Goal: Task Accomplishment & Management: Use online tool/utility

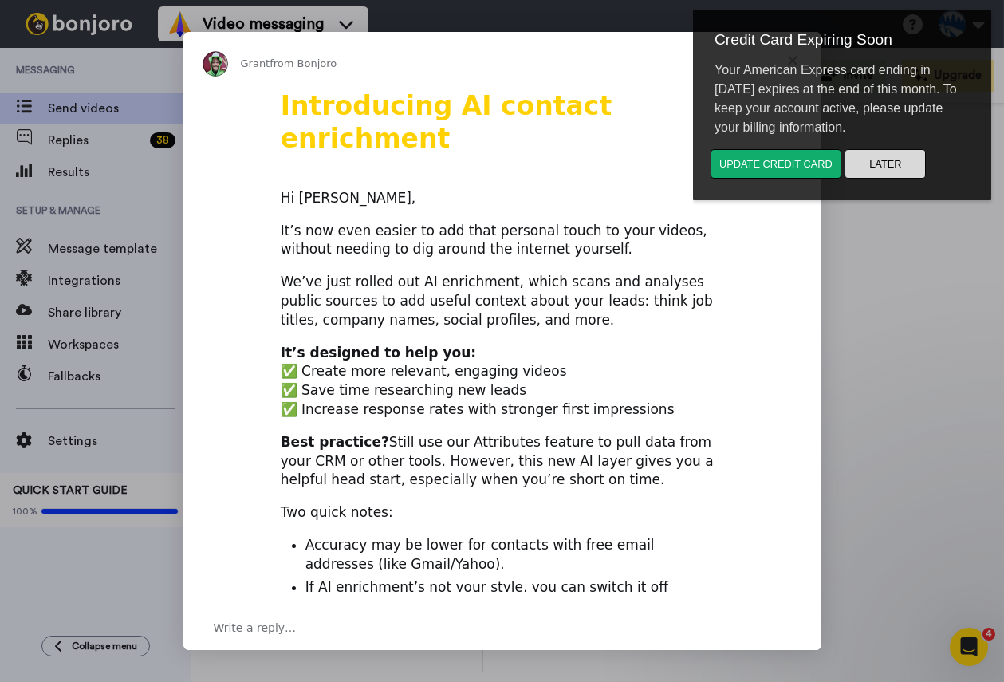
click at [880, 165] on button "Later" at bounding box center [884, 164] width 81 height 30
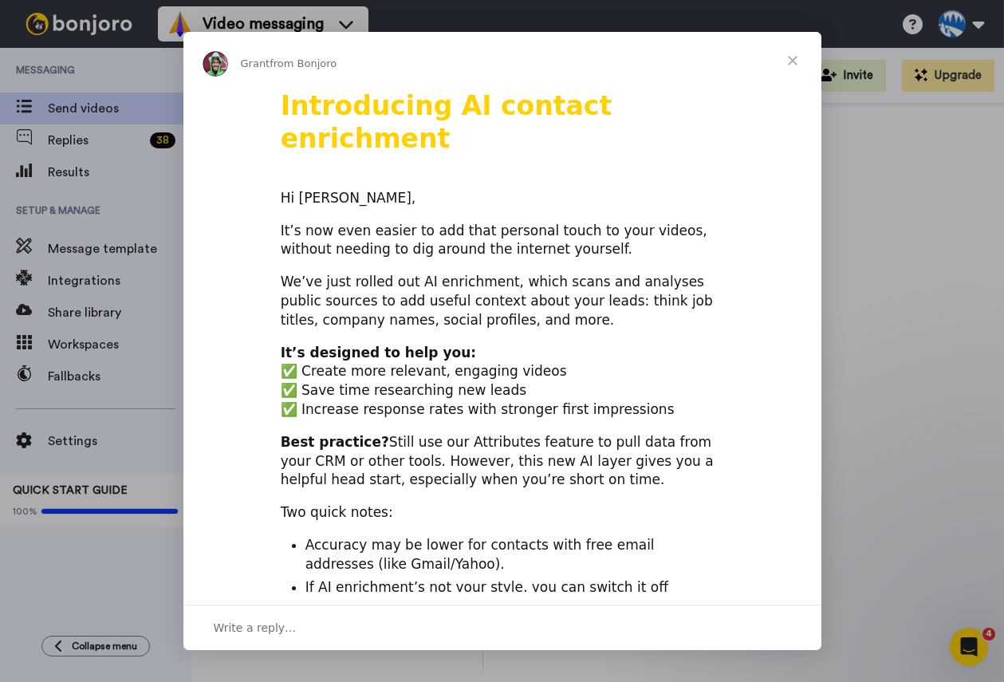
scroll to position [559, 0]
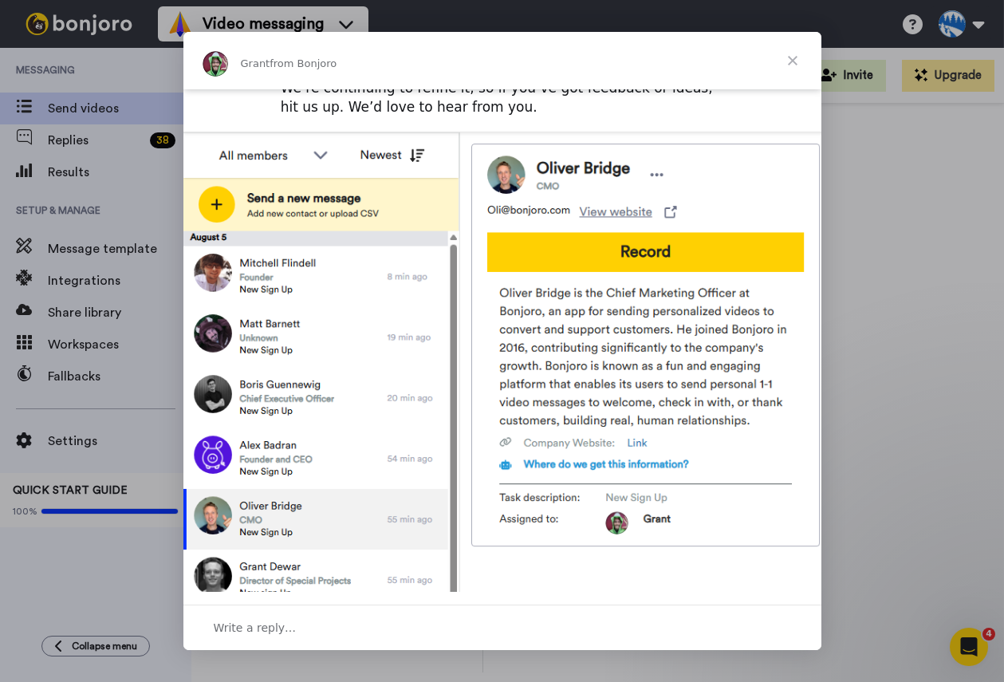
click at [790, 65] on span "Close" at bounding box center [792, 60] width 57 height 57
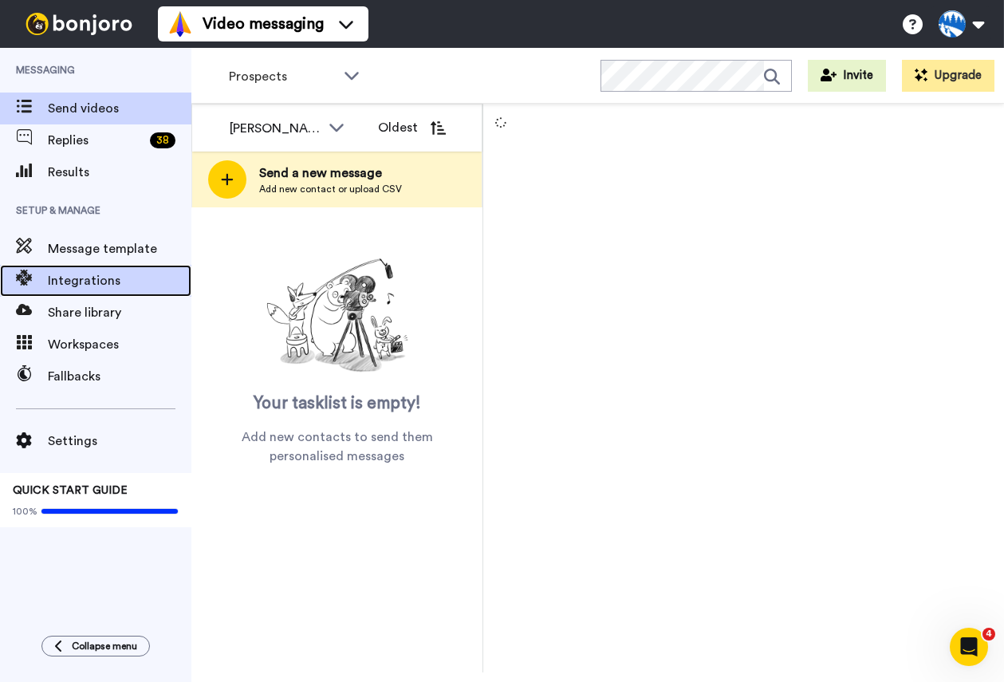
click at [111, 277] on span "Integrations" at bounding box center [120, 280] width 144 height 19
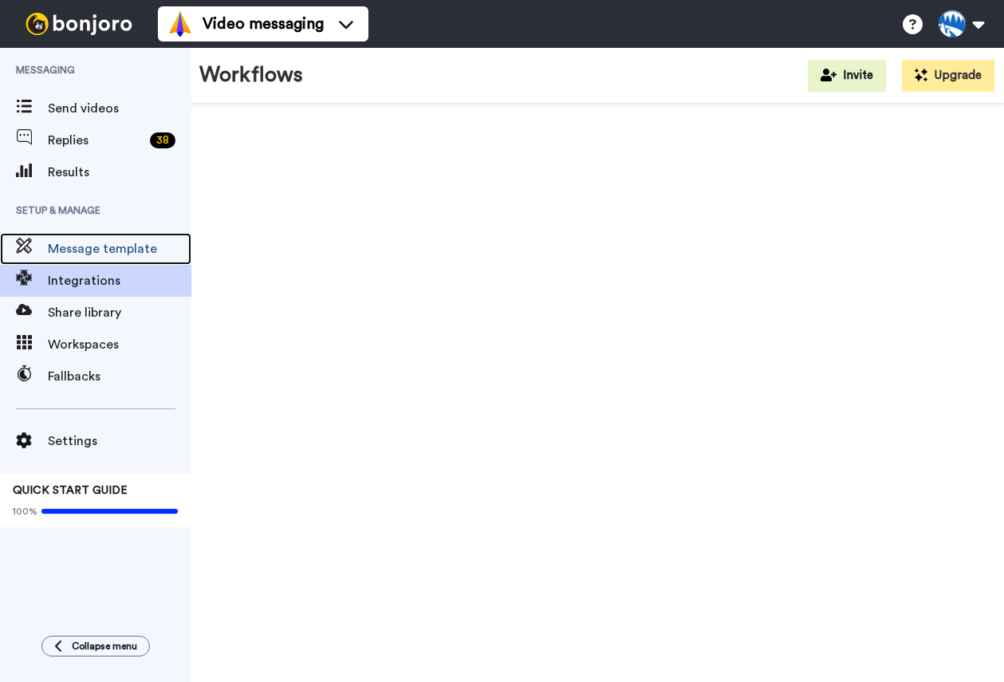
click at [123, 255] on span "Message template" at bounding box center [120, 248] width 144 height 19
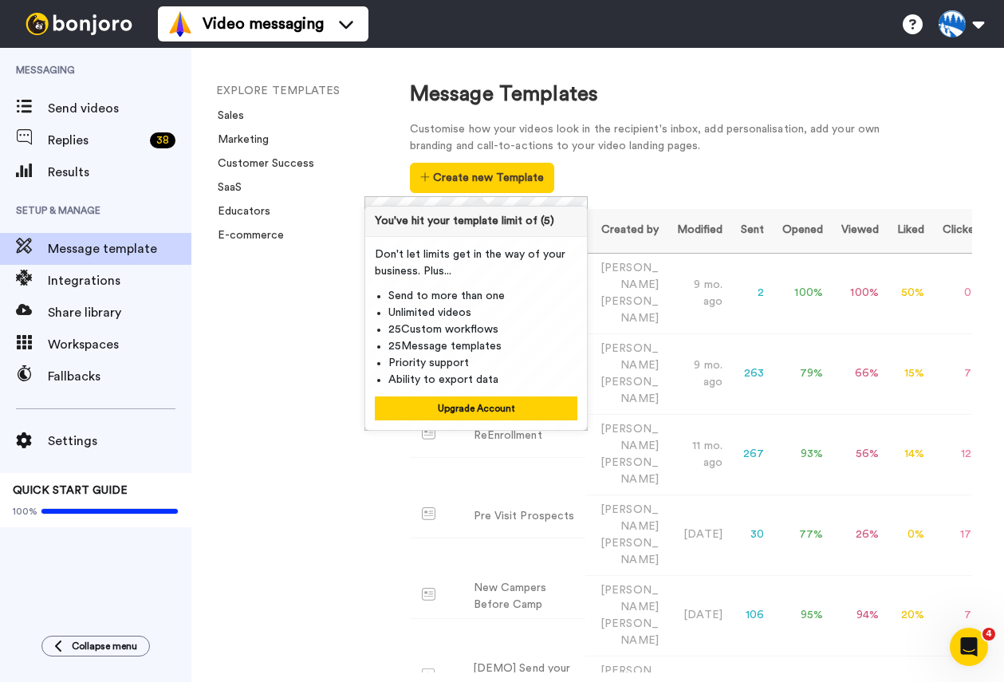
click at [683, 161] on div "Customise how your videos look in the recipient's inbox, add personalisation, a…" at bounding box center [691, 157] width 562 height 72
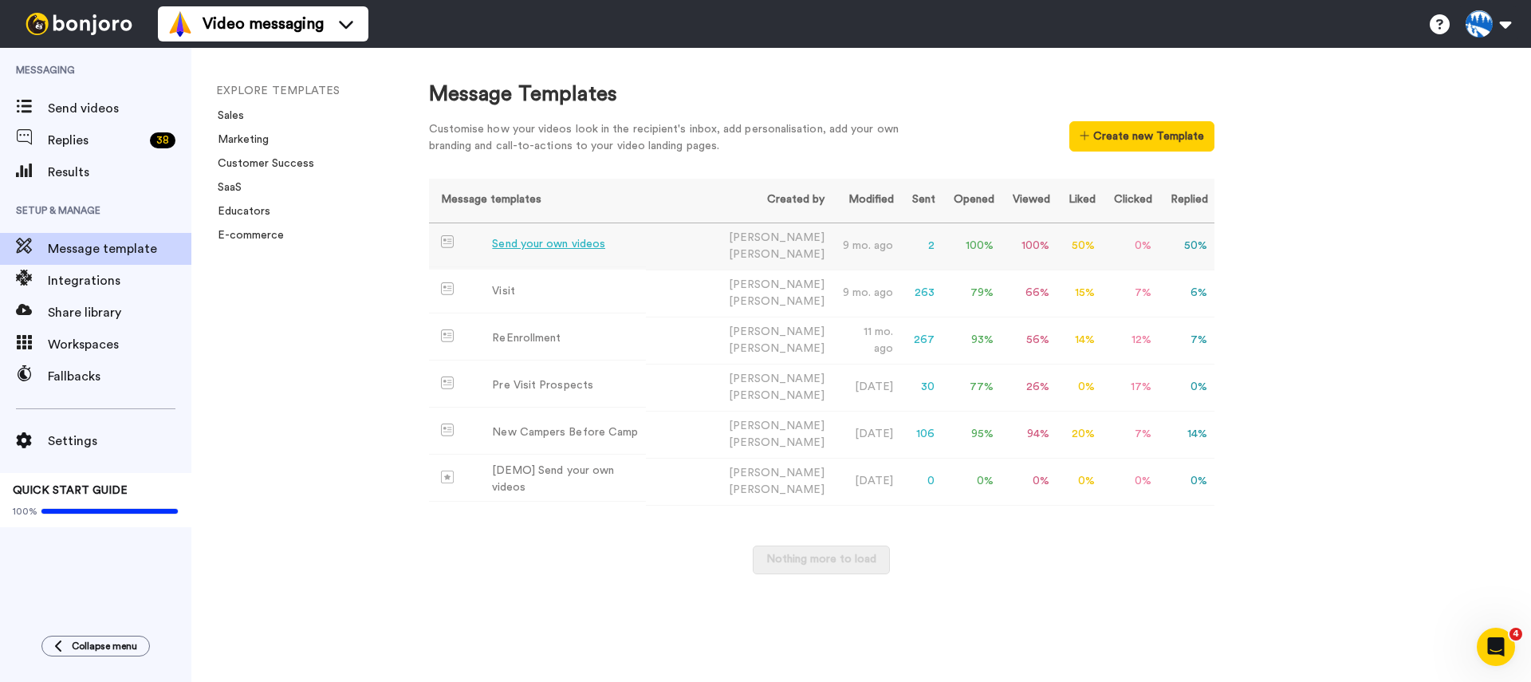
click at [647, 245] on td "Send your own videos" at bounding box center [538, 245] width 218 height 44
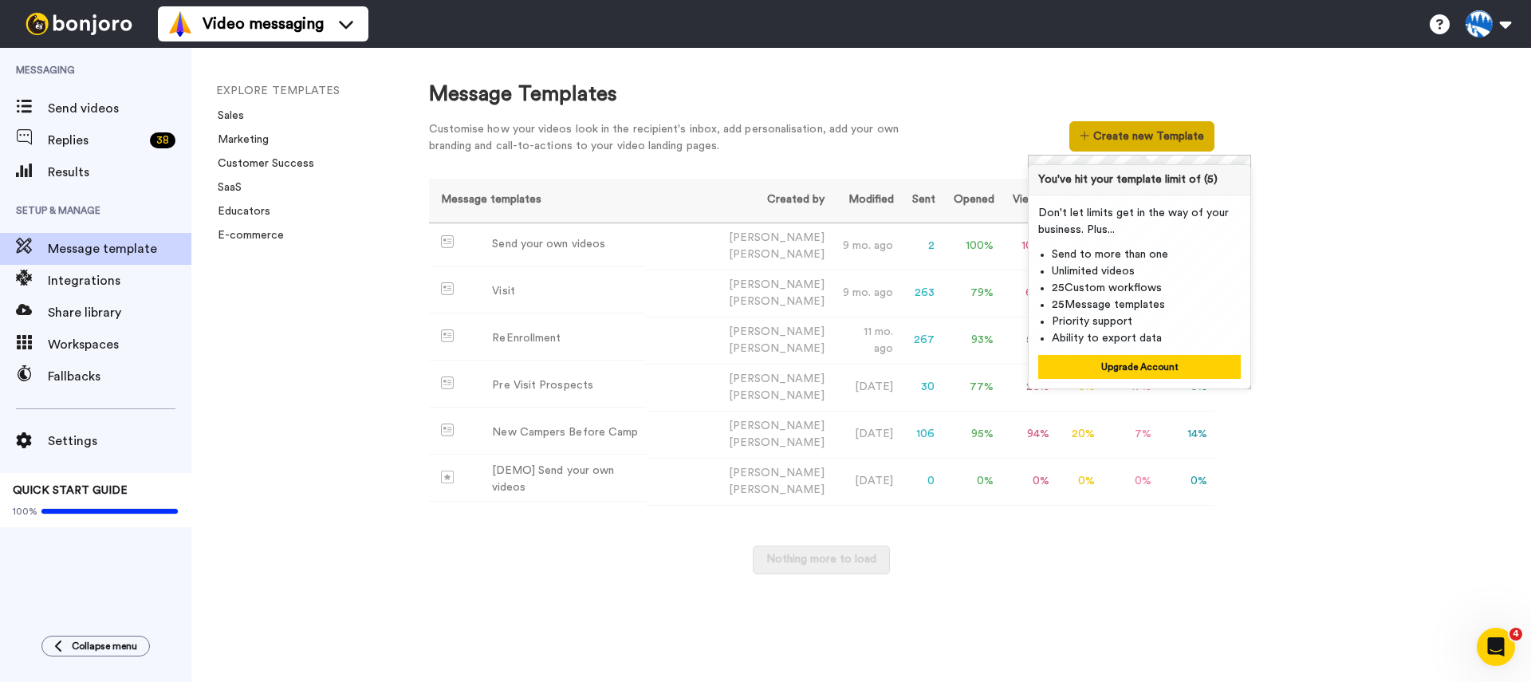
click at [1003, 136] on button "Create new Template" at bounding box center [1141, 136] width 144 height 30
click at [872, 130] on div "Customise how your videos look in the recipient's inbox, add personalisation, a…" at bounding box center [676, 137] width 494 height 33
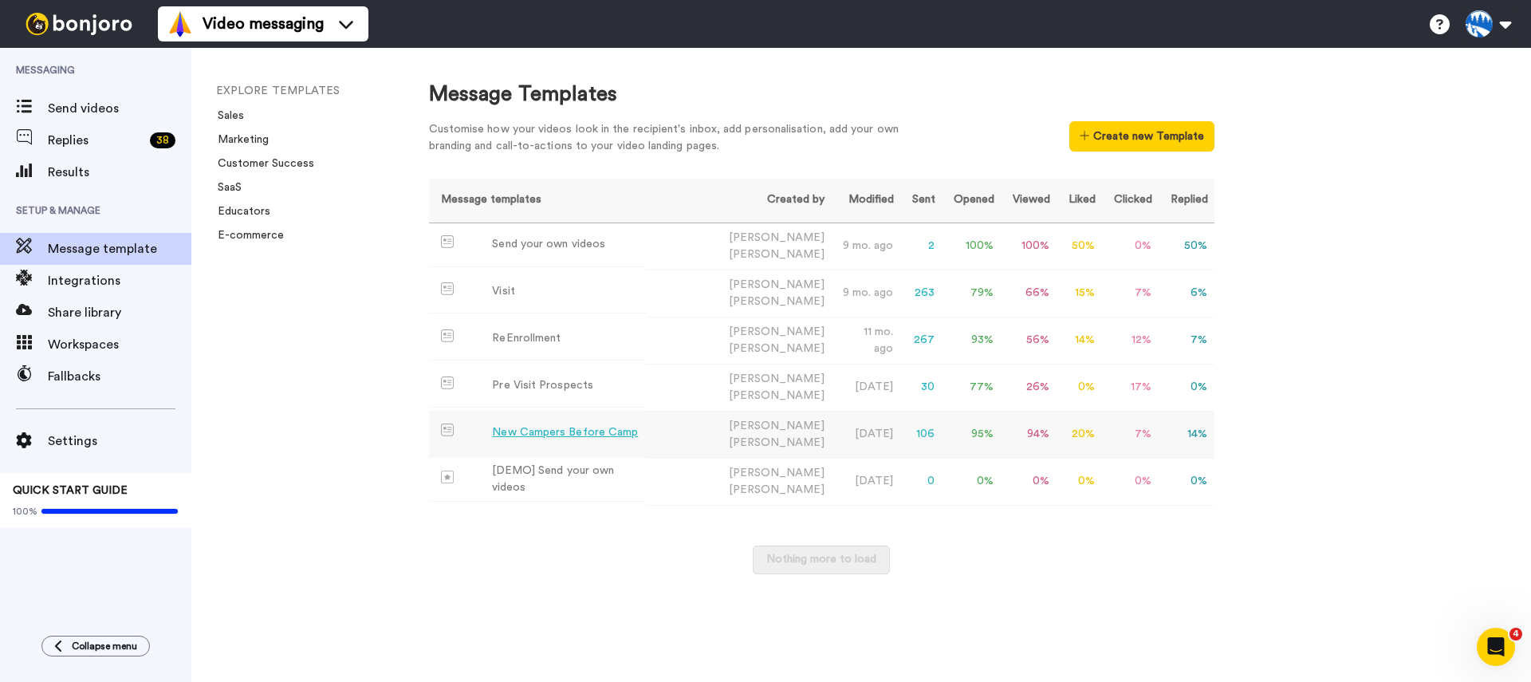
click at [596, 424] on div "New Campers Before Camp" at bounding box center [565, 432] width 146 height 17
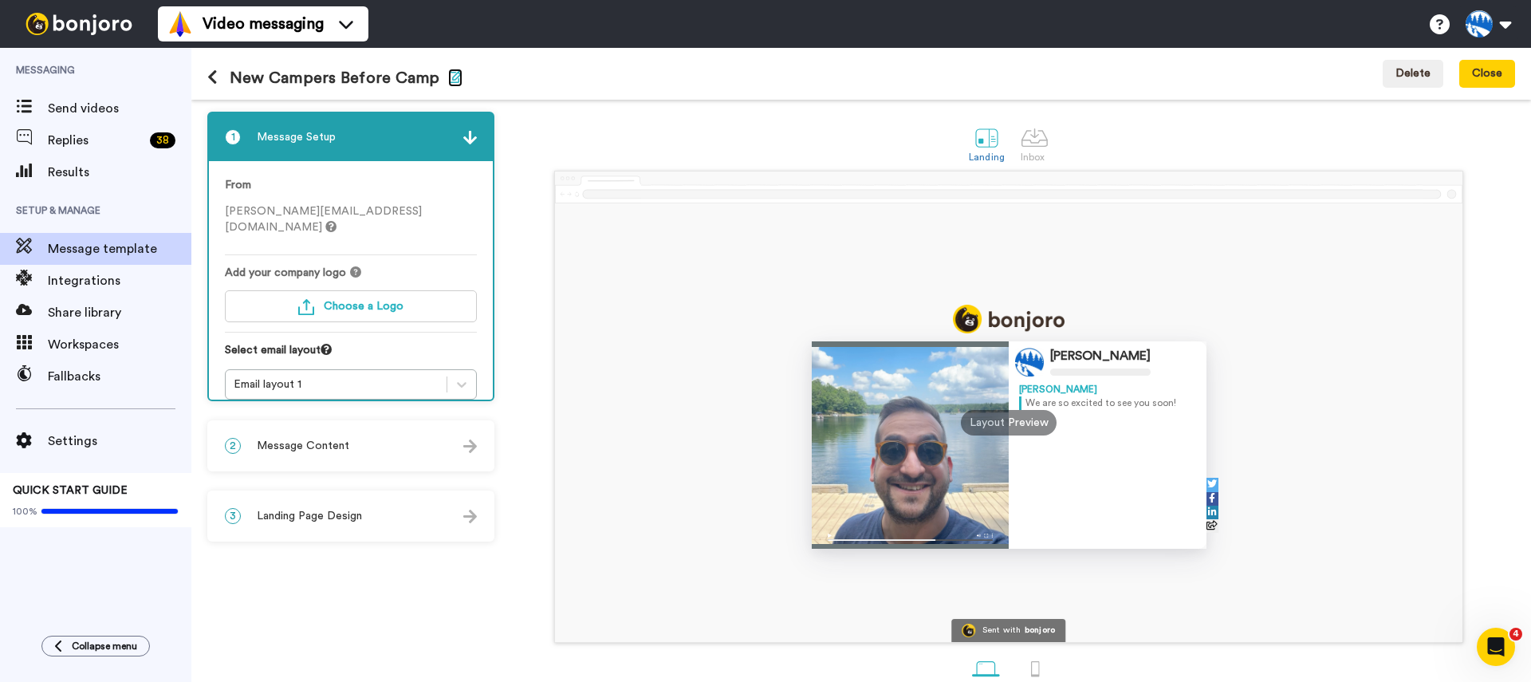
click at [451, 81] on icon "button" at bounding box center [455, 76] width 14 height 13
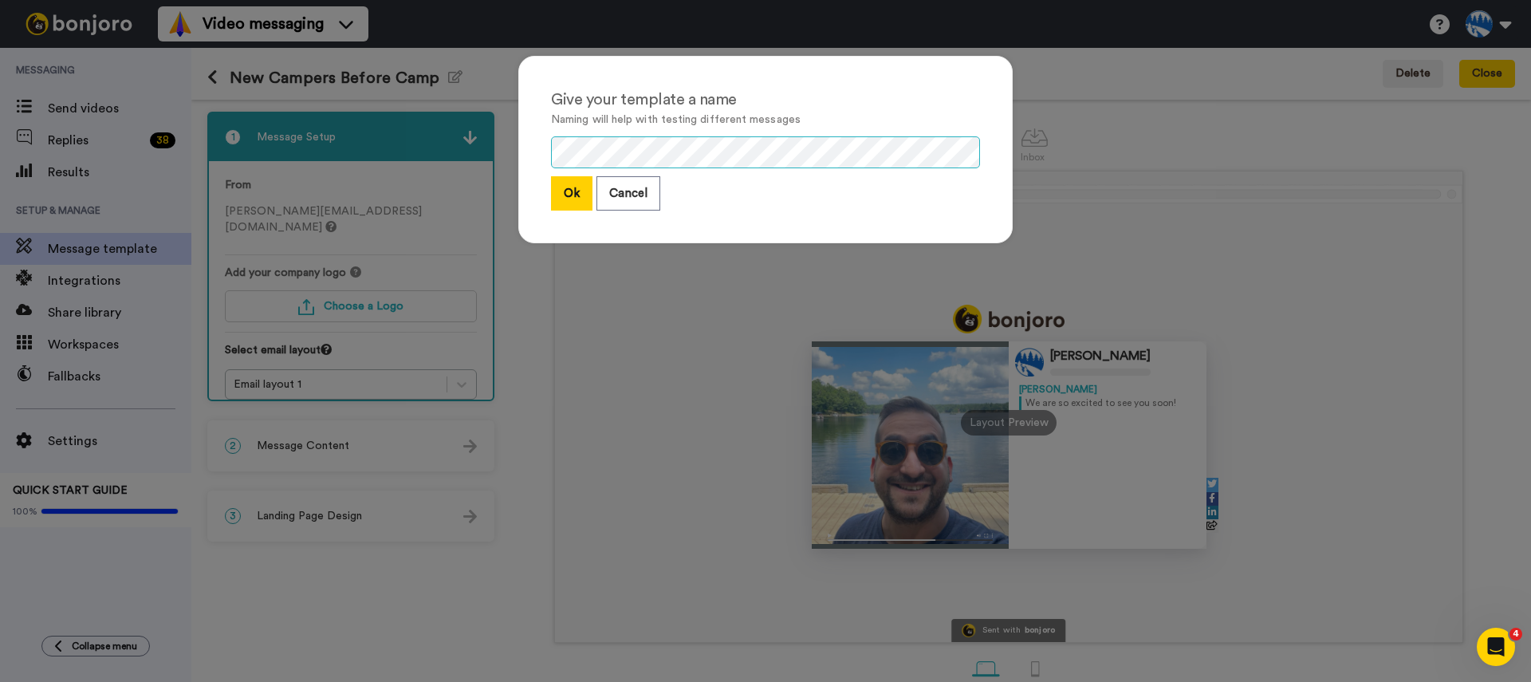
click at [466, 150] on div "Give your template a name Naming will help with testing different messages Ok C…" at bounding box center [765, 341] width 1531 height 682
click at [573, 201] on button "Ok" at bounding box center [571, 193] width 41 height 34
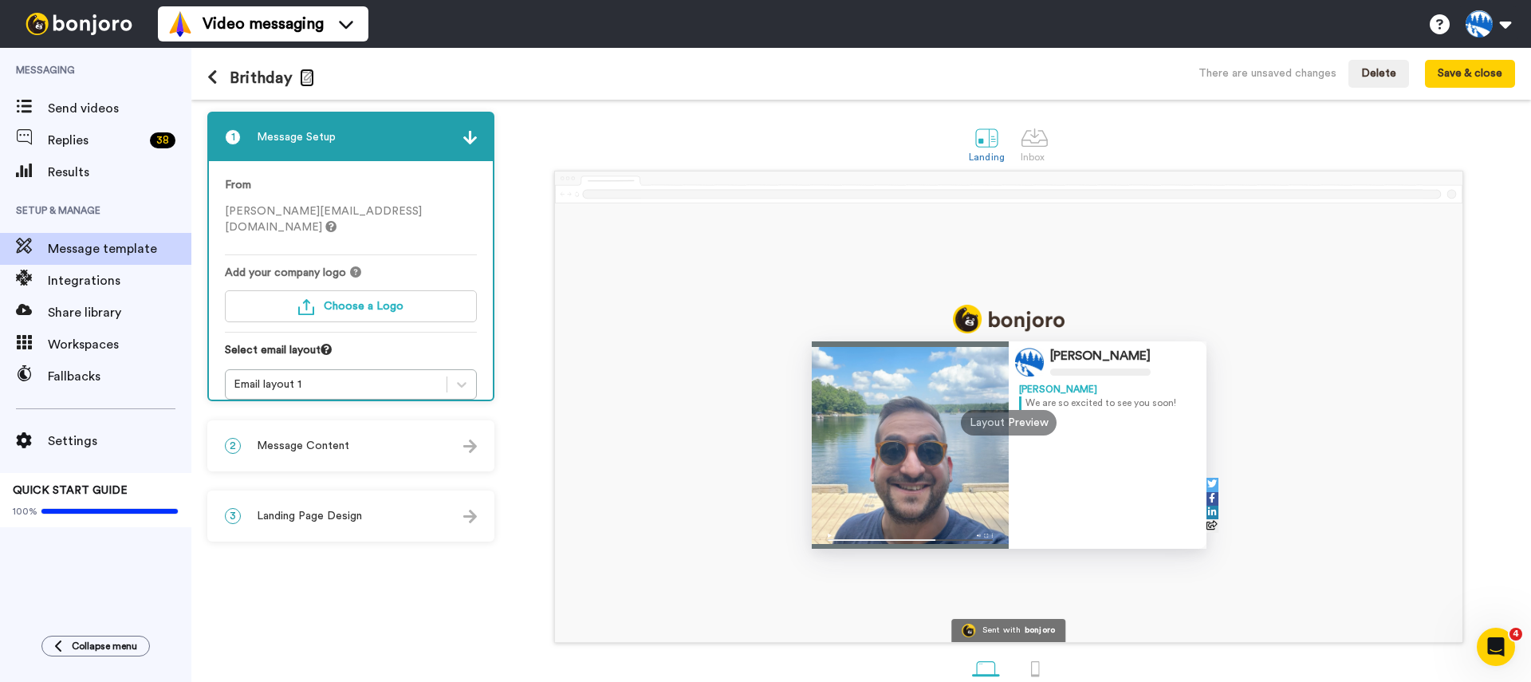
click at [309, 69] on button "Edit name" at bounding box center [307, 78] width 14 height 18
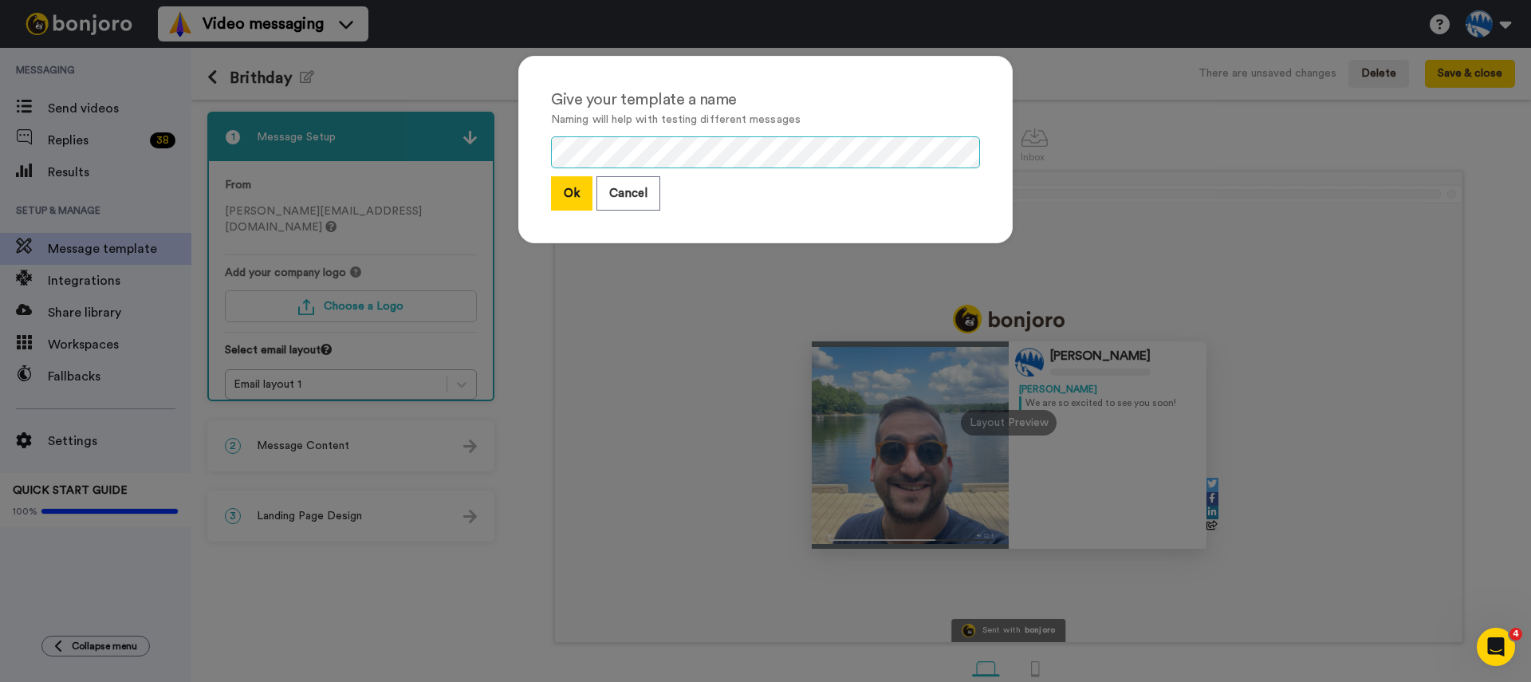
click at [478, 148] on div "Give your template a name Naming will help with testing different messages Ok C…" at bounding box center [765, 341] width 1531 height 682
click at [567, 194] on button "Ok" at bounding box center [571, 193] width 41 height 34
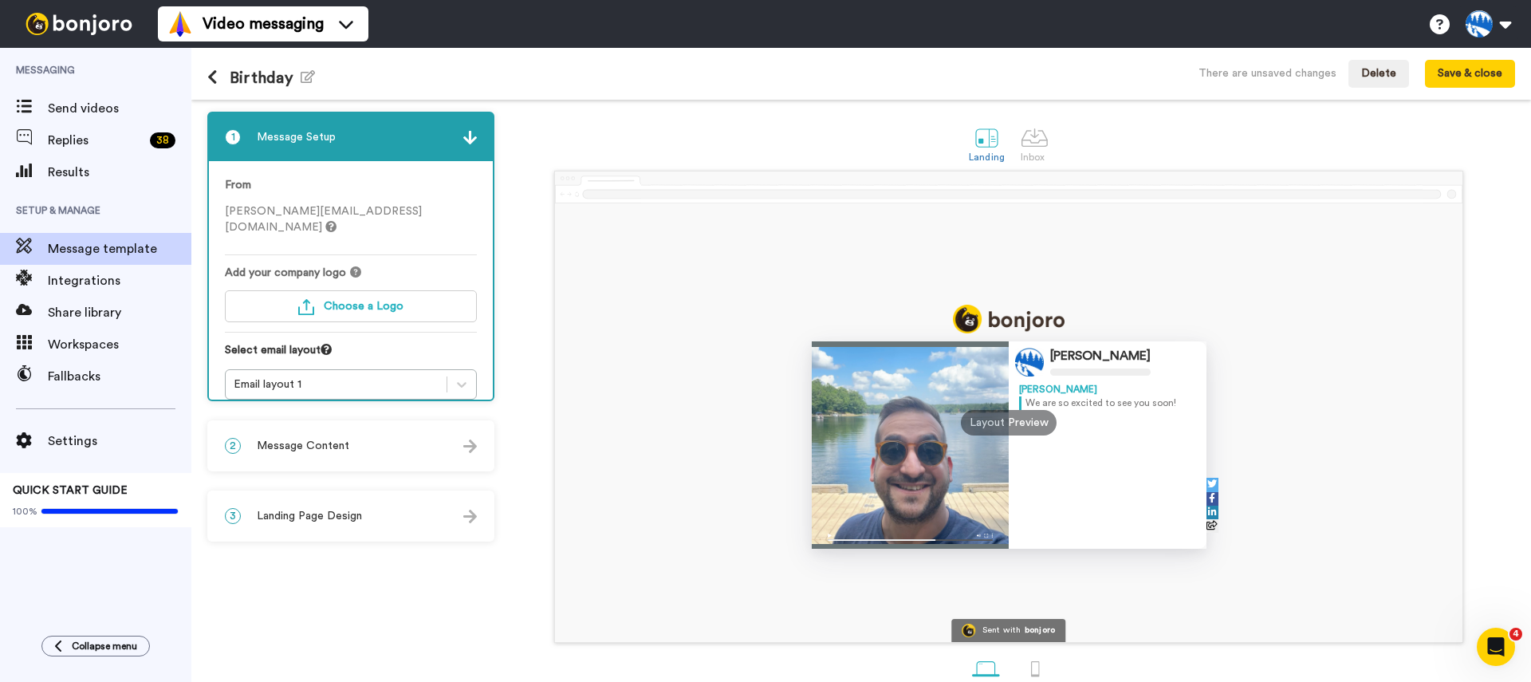
click at [352, 451] on div "2 Message Content" at bounding box center [351, 446] width 284 height 48
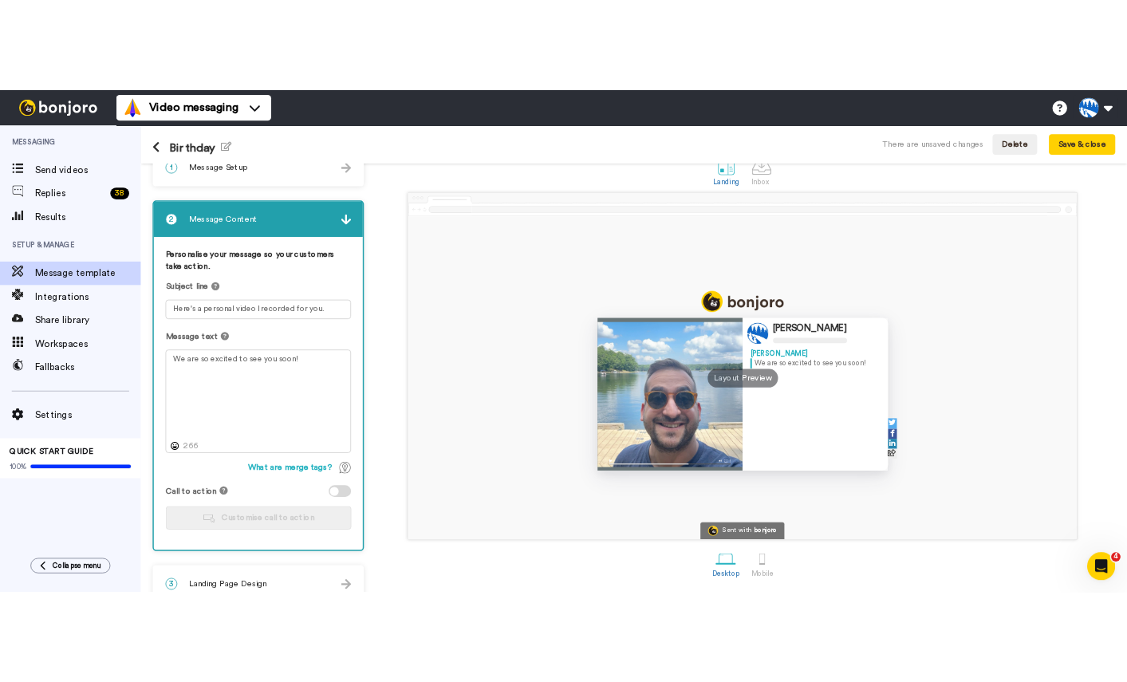
scroll to position [58, 0]
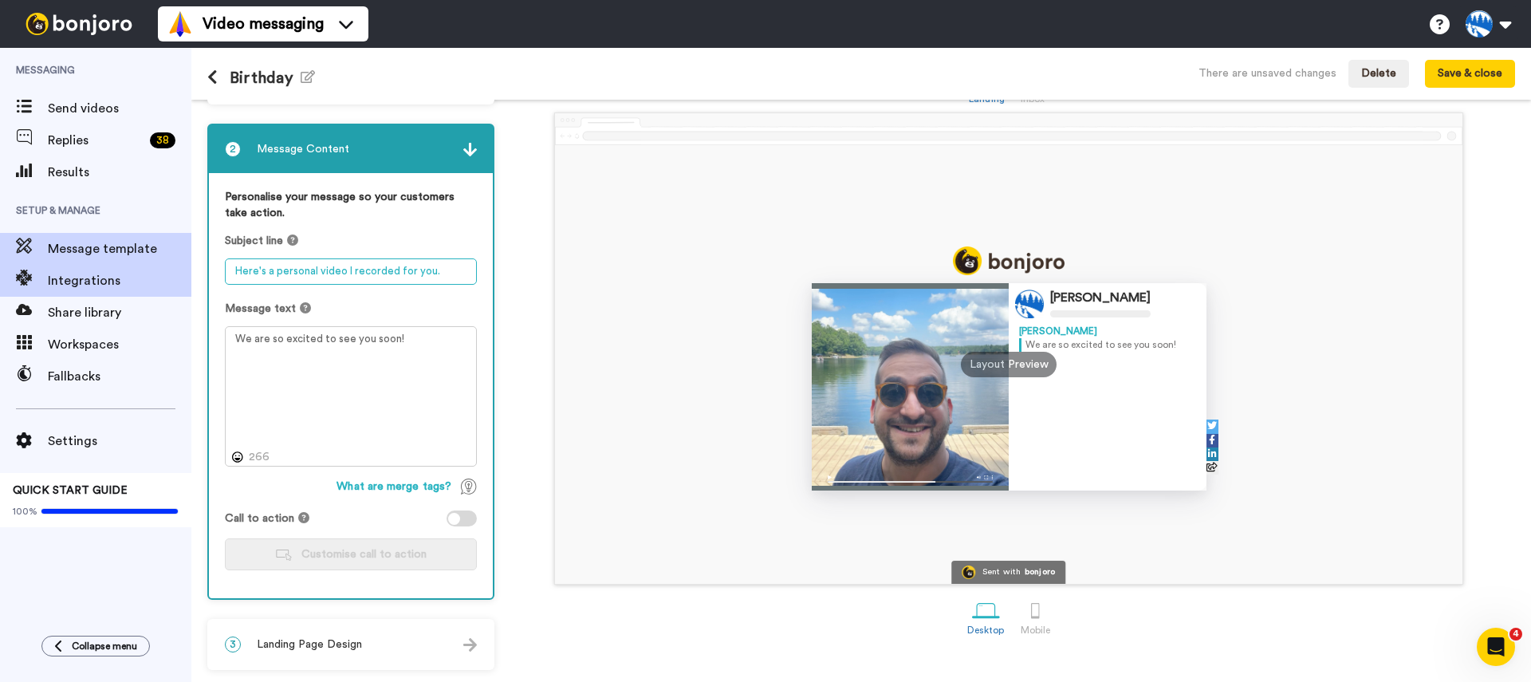
drag, startPoint x: 398, startPoint y: 269, endPoint x: 179, endPoint y: 266, distance: 219.3
click at [179, 266] on div "Messaging Send videos Replies 38 Results Setup & Manage Message template Integr…" at bounding box center [765, 365] width 1531 height 634
type textarea "H"
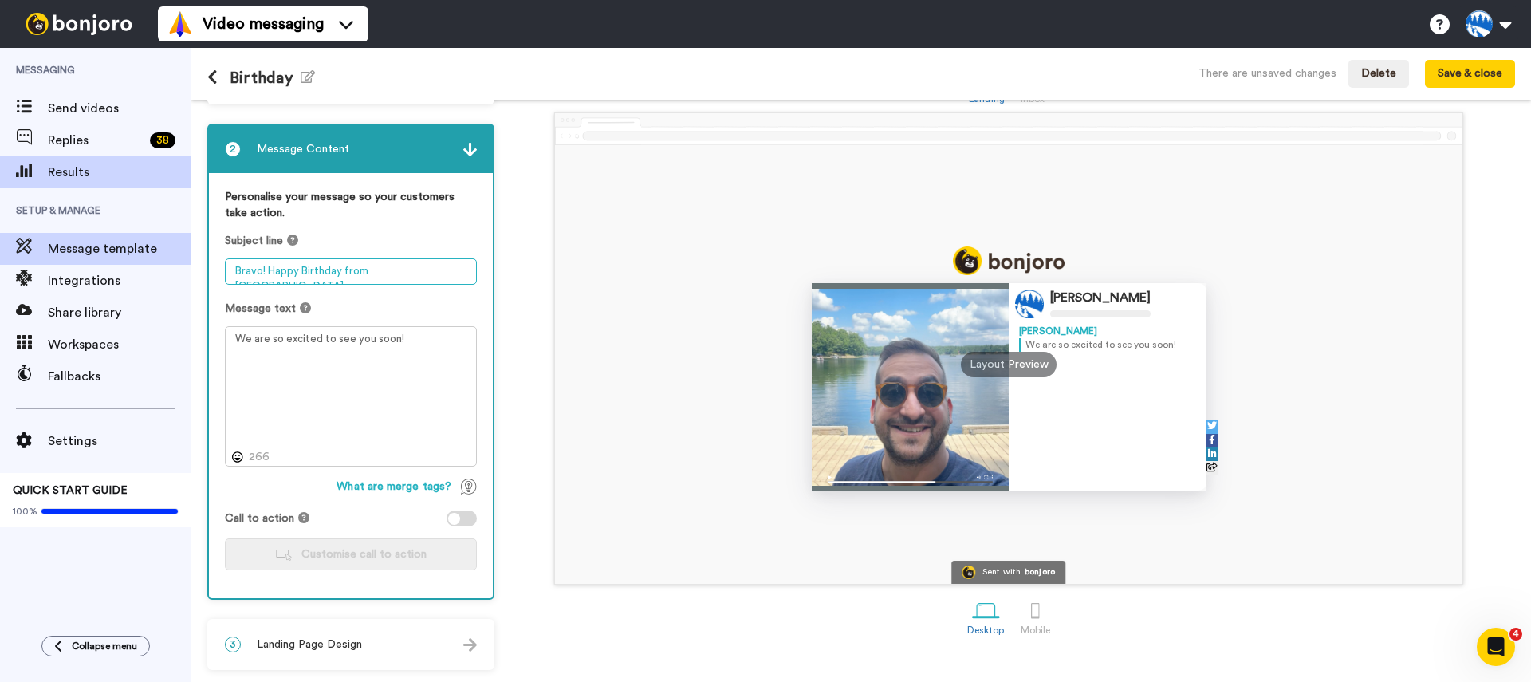
type textarea "Bravo! Happy Birthday from Timberlane"
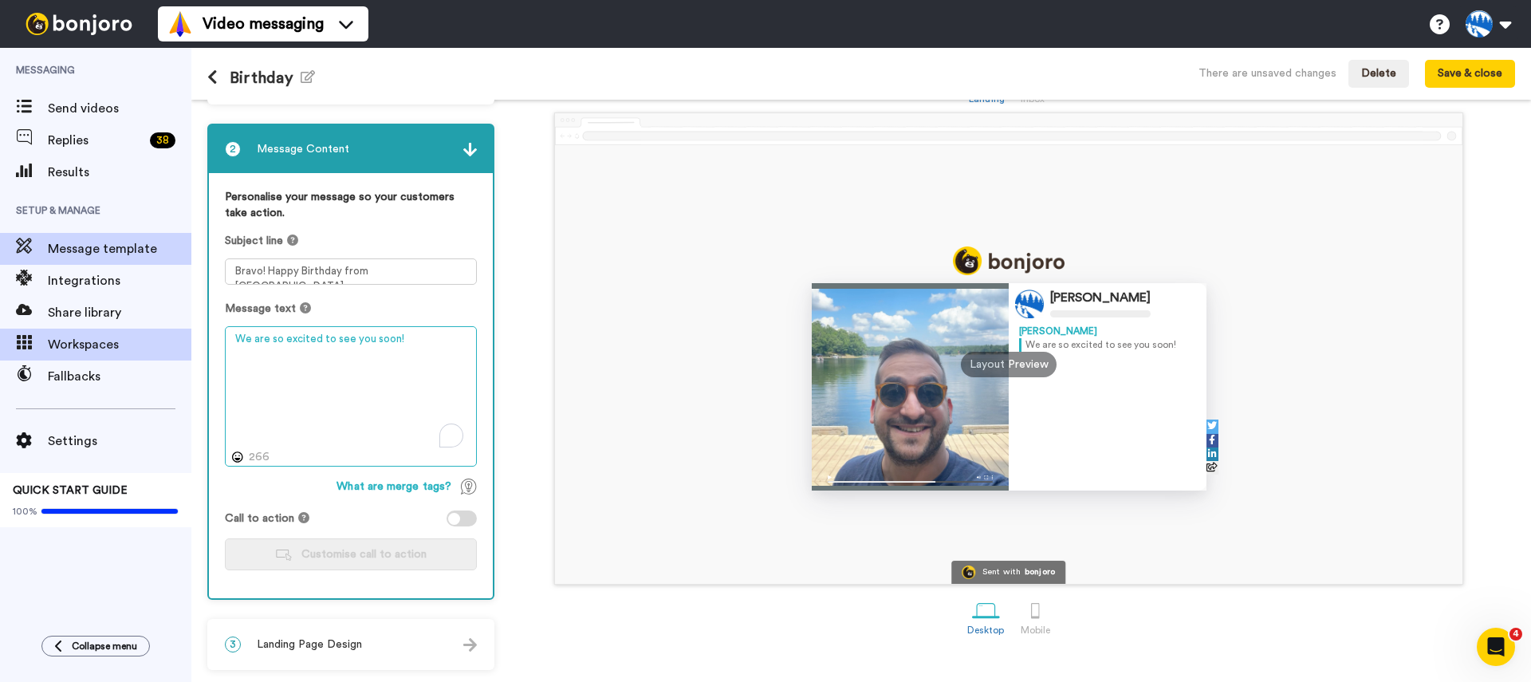
drag, startPoint x: 424, startPoint y: 344, endPoint x: 184, endPoint y: 344, distance: 240.0
click at [184, 344] on div "Messaging Send videos Replies 38 Results Setup & Manage Message template Integr…" at bounding box center [765, 365] width 1531 height 634
type textarea "Hi"
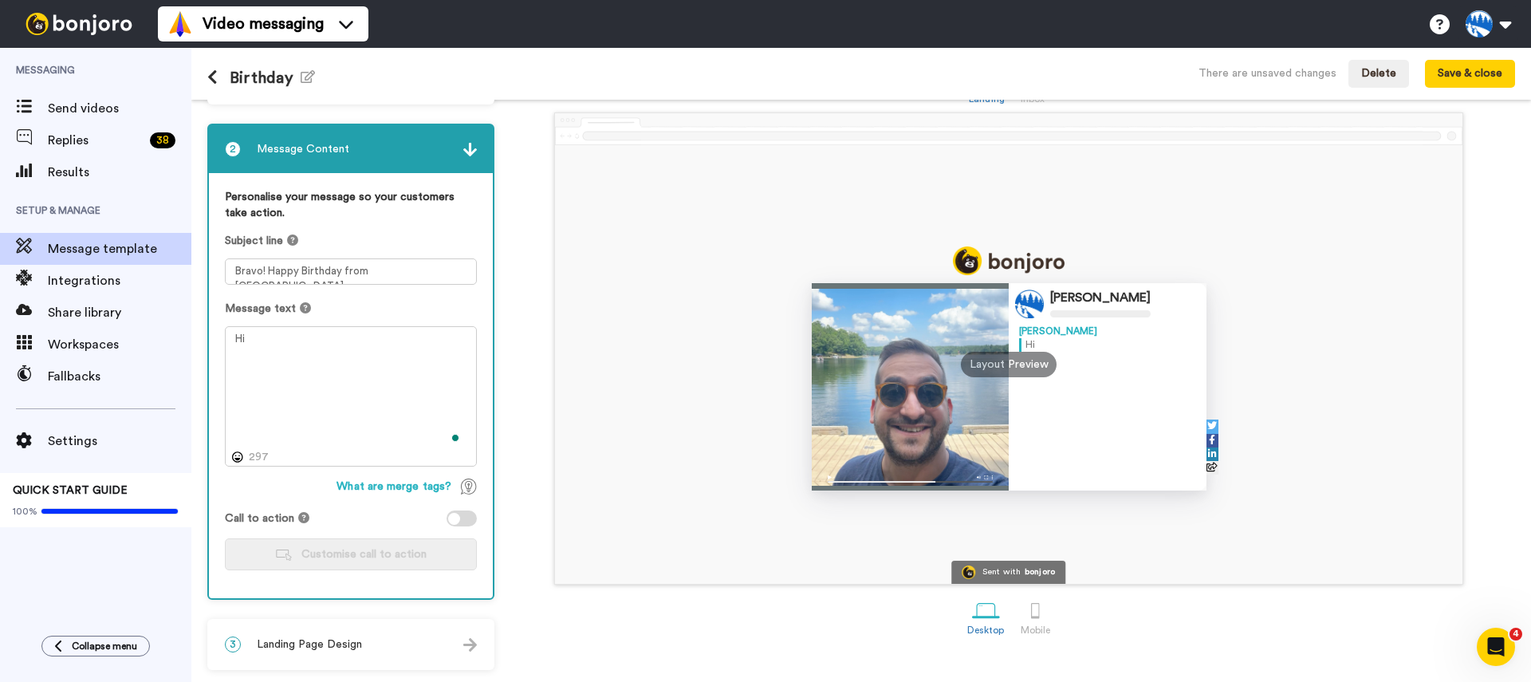
click at [422, 484] on span "What are merge tags?" at bounding box center [393, 486] width 115 height 16
click at [325, 356] on textarea "Hi" at bounding box center [351, 396] width 252 height 140
click at [276, 348] on textarea "Hi" at bounding box center [351, 396] width 252 height 140
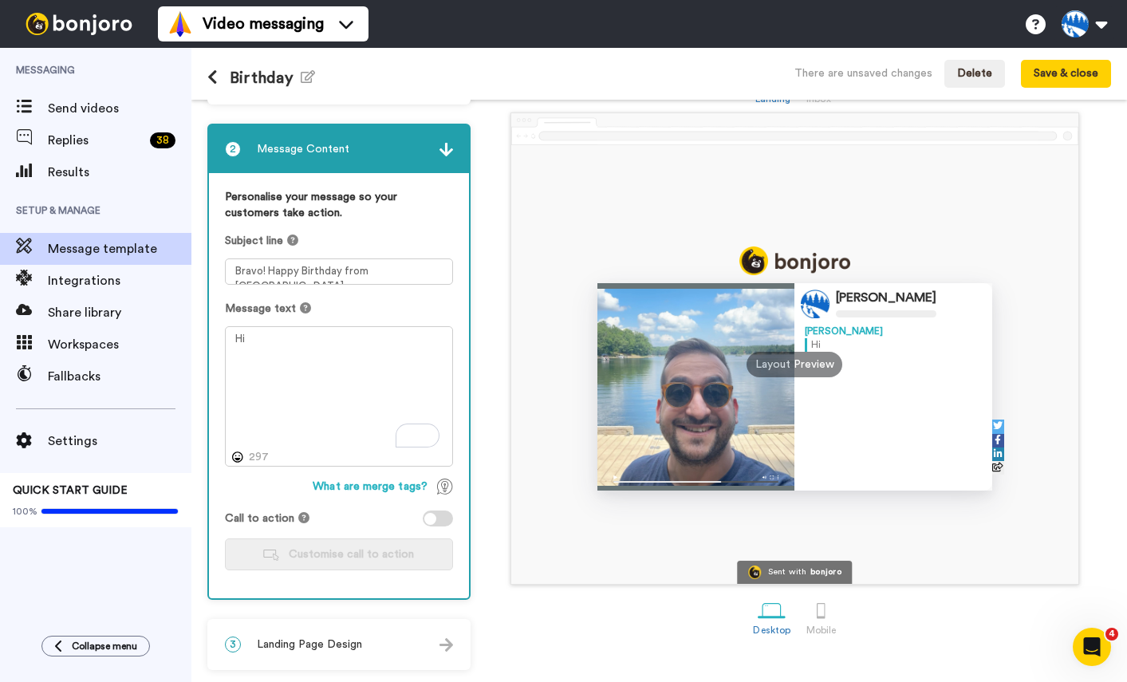
click at [446, 144] on img at bounding box center [446, 150] width 14 height 14
click at [444, 154] on img at bounding box center [446, 150] width 14 height 14
click at [435, 493] on div "What are merge tags?" at bounding box center [383, 486] width 140 height 16
click at [293, 332] on textarea "Hi" at bounding box center [339, 396] width 228 height 140
click at [282, 350] on textarea "Hi" at bounding box center [339, 396] width 228 height 140
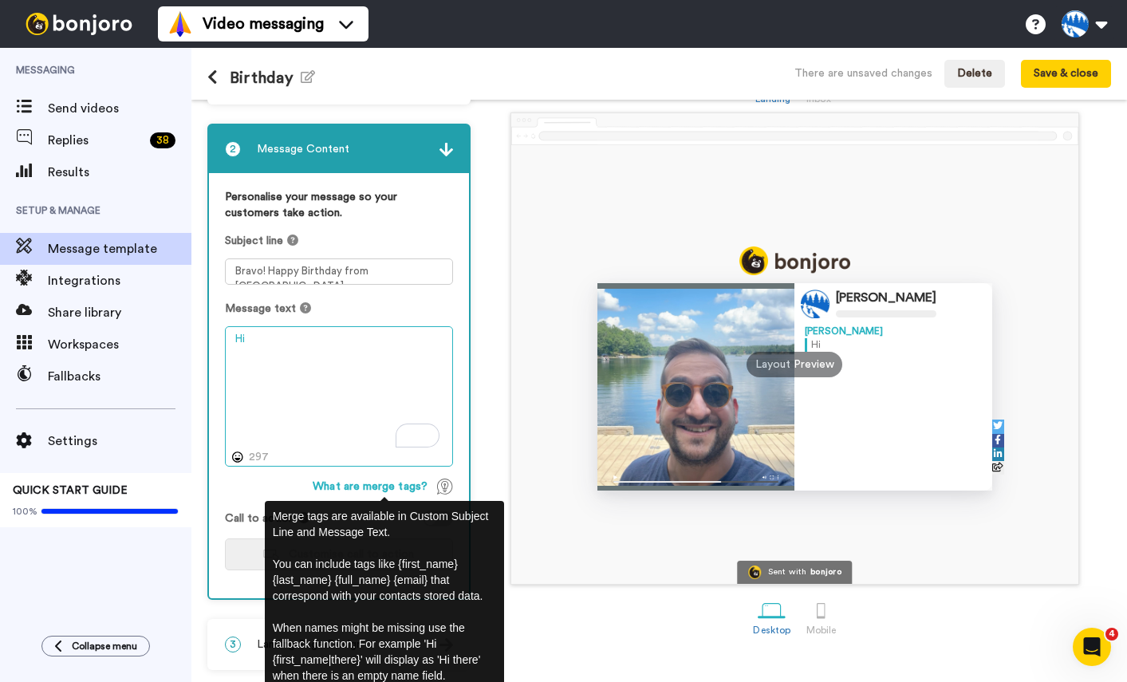
click at [357, 394] on textarea "Hi" at bounding box center [339, 396] width 228 height 140
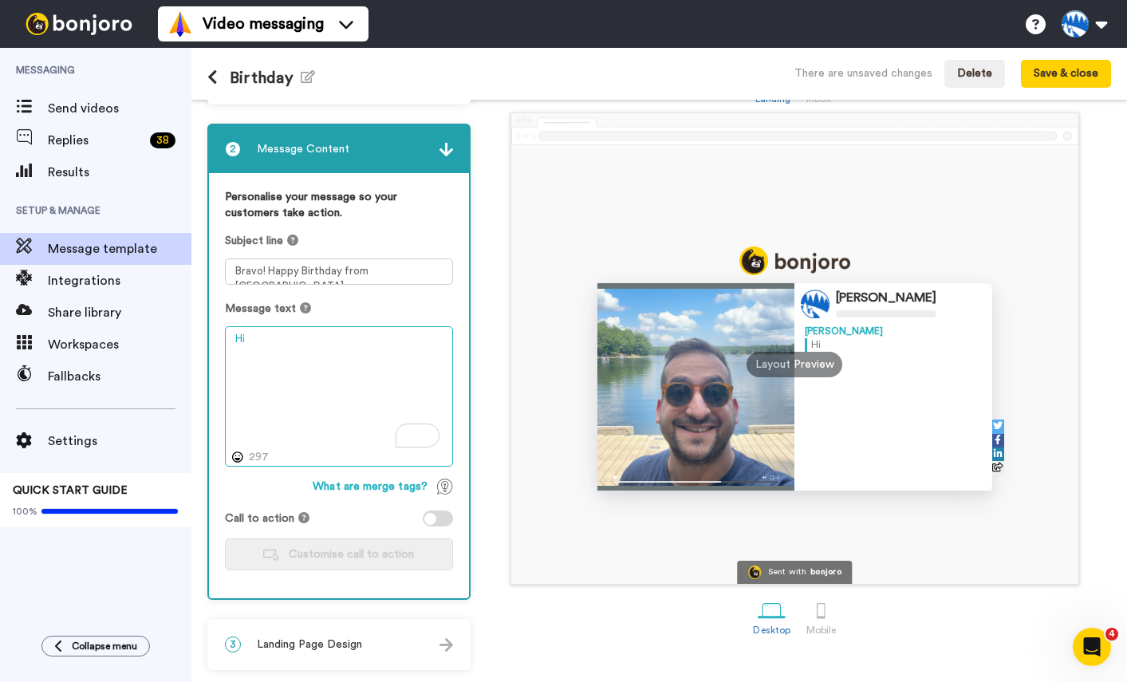
scroll to position [0, 0]
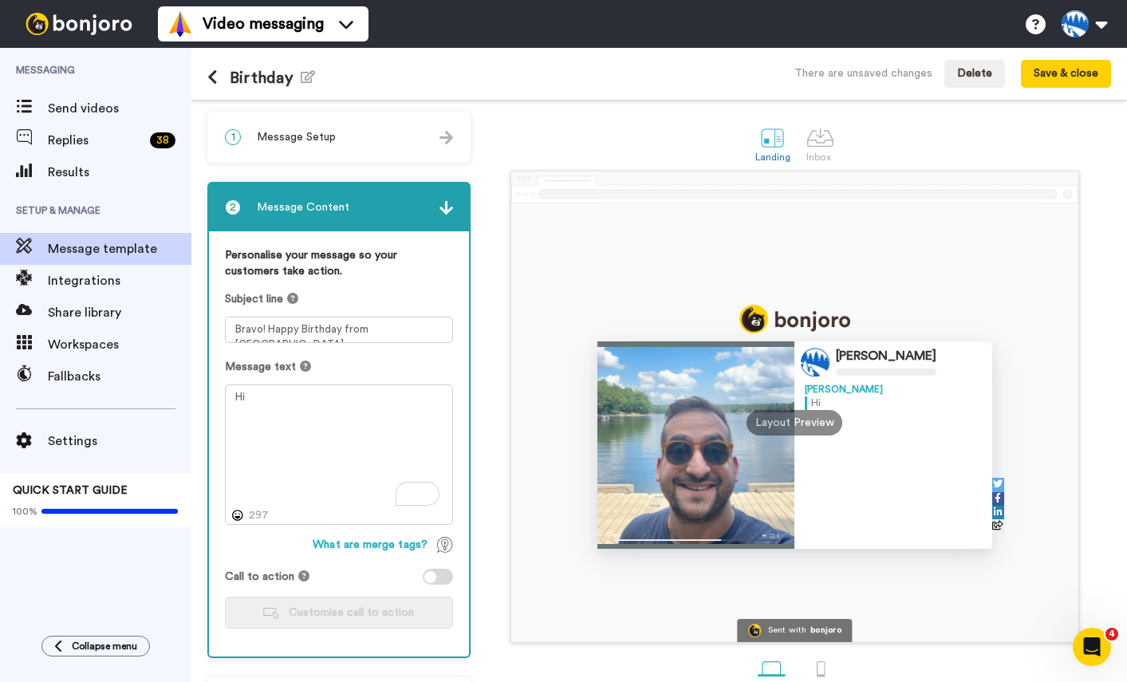
click at [450, 211] on img at bounding box center [446, 208] width 14 height 14
click at [444, 207] on img at bounding box center [446, 208] width 14 height 14
click at [317, 134] on span "Message Setup" at bounding box center [296, 137] width 79 height 16
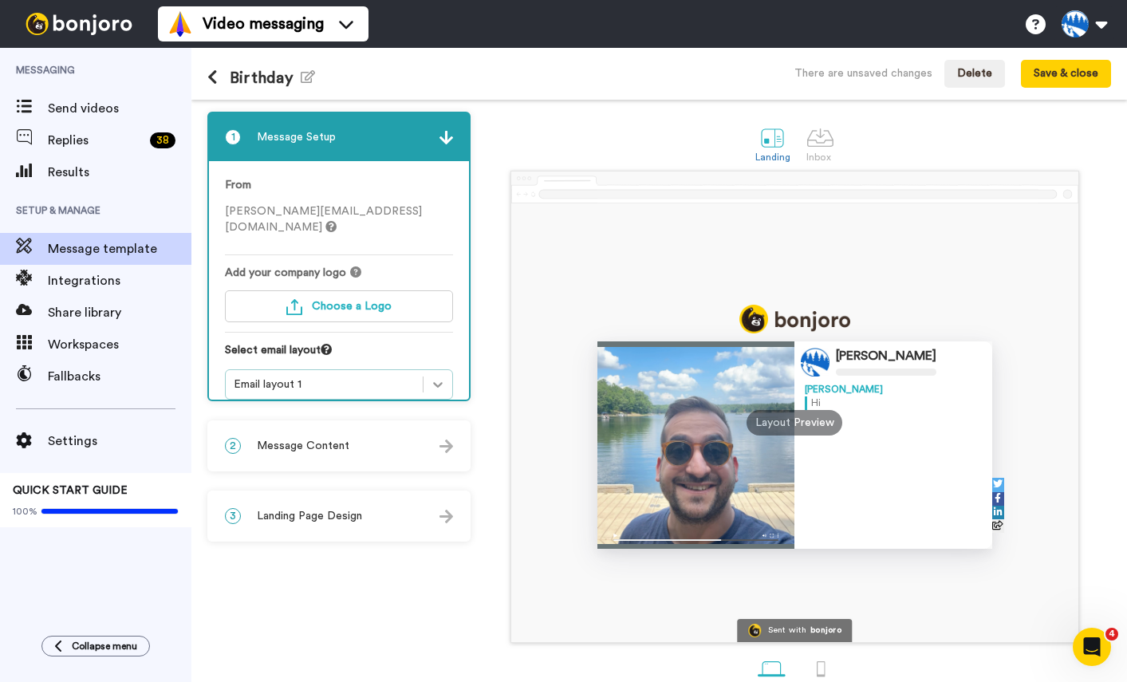
click at [423, 373] on div at bounding box center [437, 384] width 29 height 29
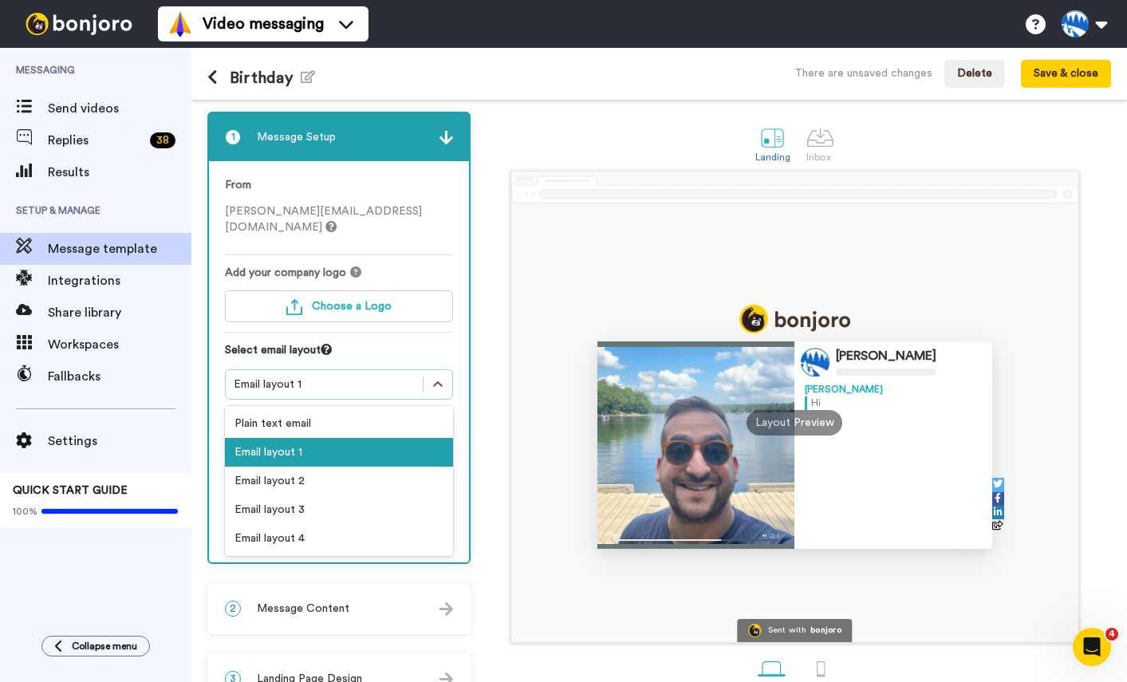
click at [474, 323] on div "1 Message Setup From sam@camptimberlane.com Add your company logo Choose a Logo…" at bounding box center [342, 408] width 271 height 592
click at [430, 376] on icon at bounding box center [438, 384] width 16 height 16
click at [340, 466] on div "Email layout 2" at bounding box center [339, 480] width 228 height 29
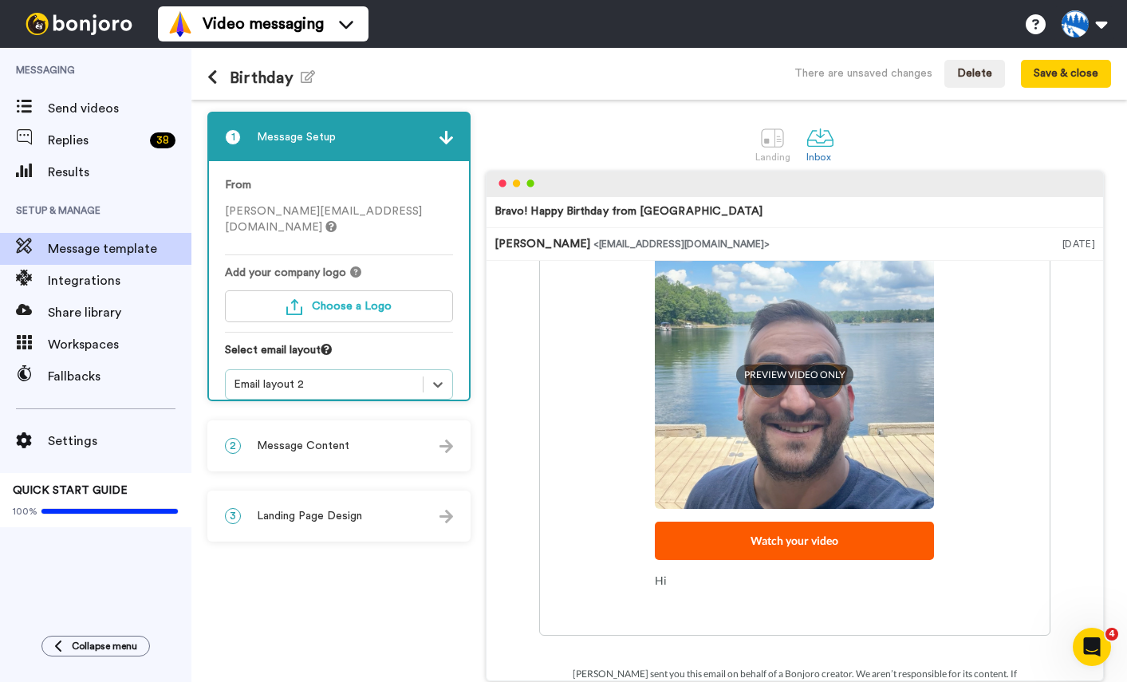
scroll to position [157, 0]
click at [378, 376] on div "Email layout 2" at bounding box center [324, 384] width 181 height 16
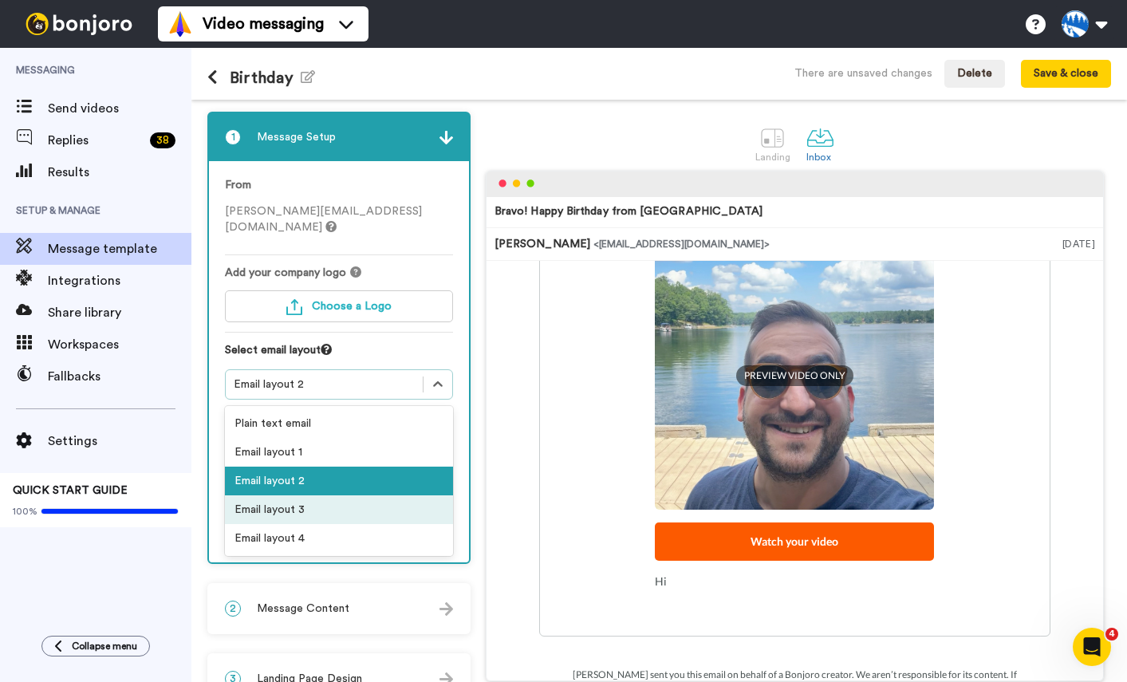
click at [344, 495] on div "Email layout 3" at bounding box center [339, 509] width 228 height 29
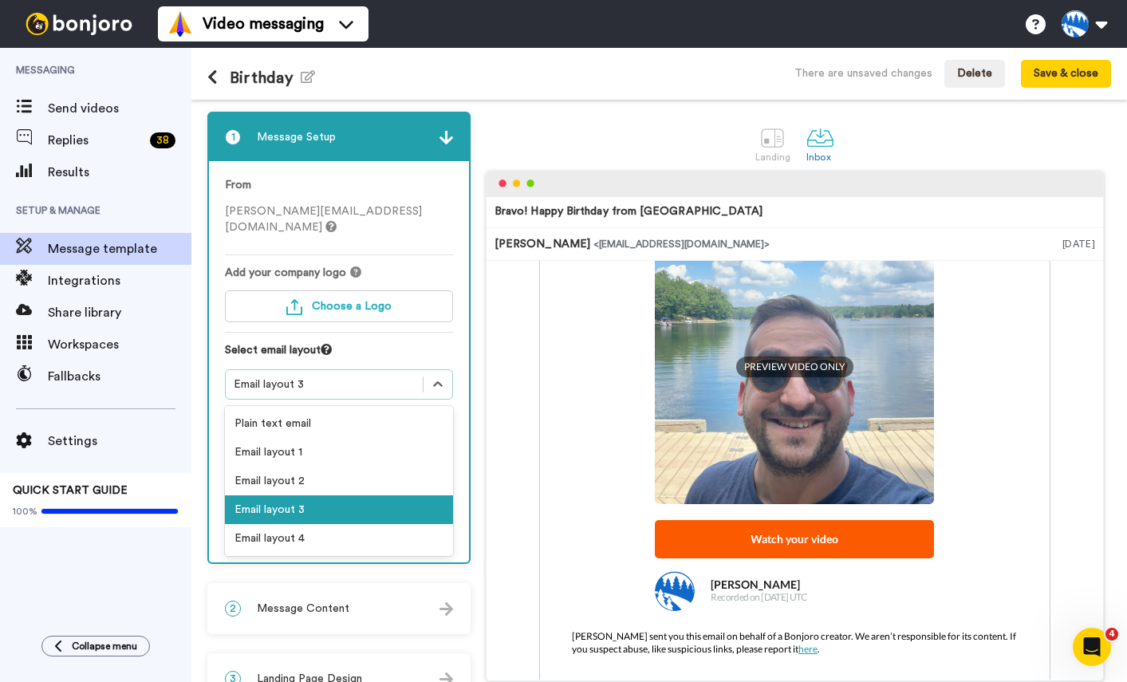
click at [419, 375] on div "Email layout 3" at bounding box center [324, 384] width 197 height 19
click at [358, 524] on div "Email layout 4" at bounding box center [339, 538] width 228 height 29
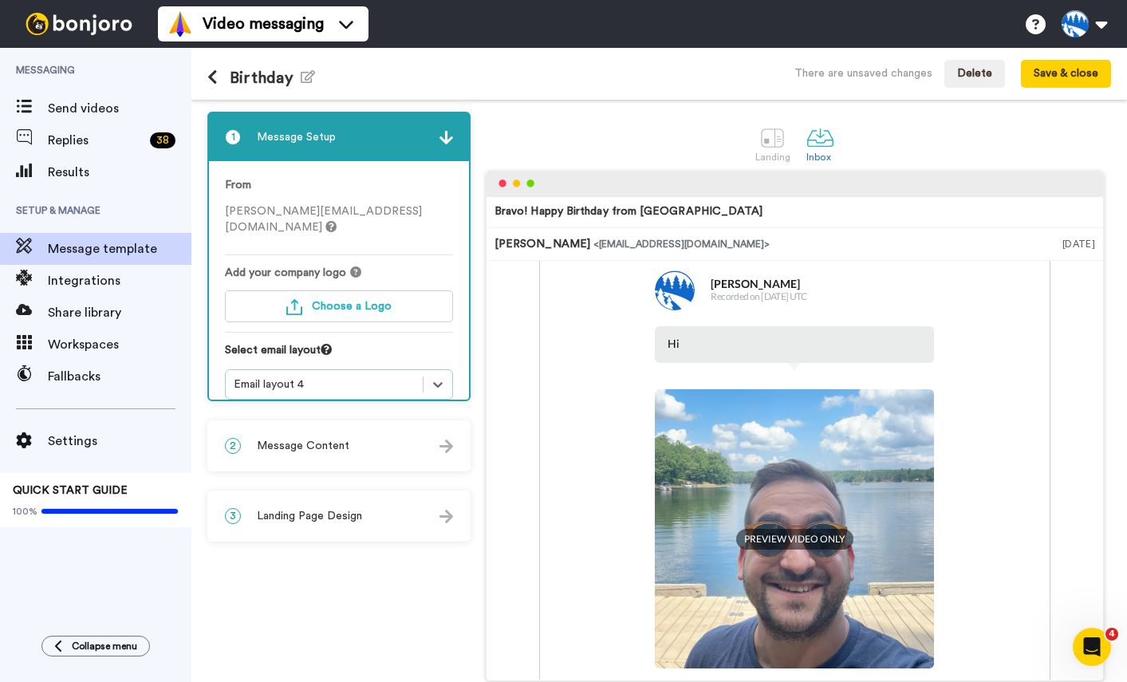
scroll to position [0, 0]
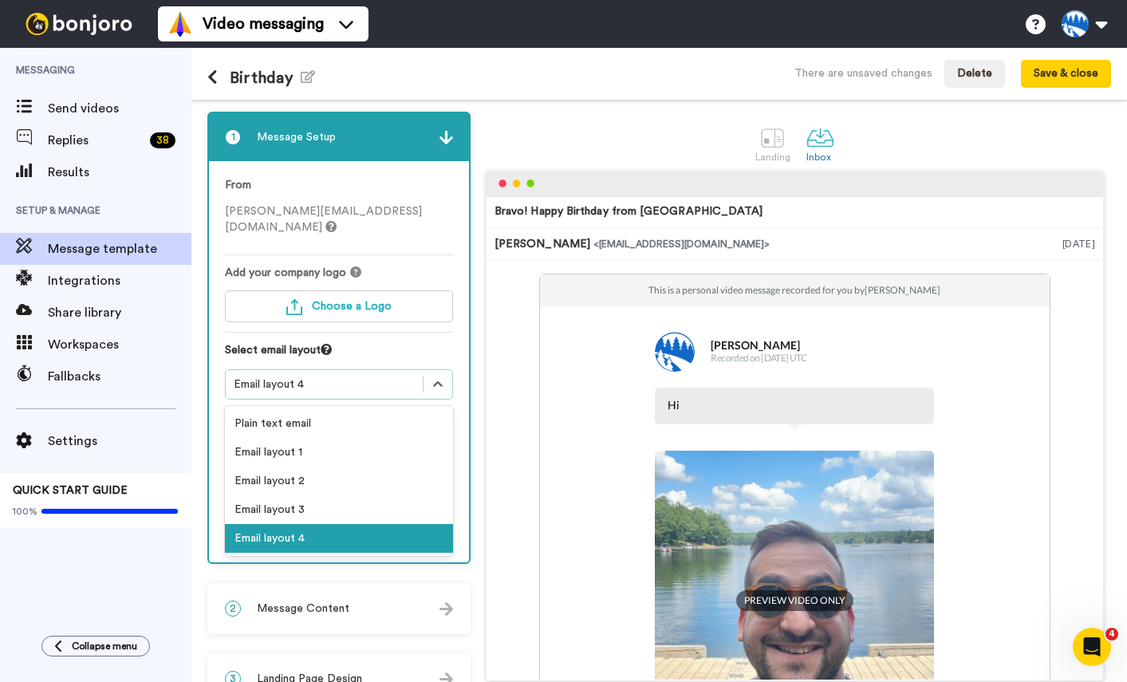
click at [380, 376] on div "Email layout 4" at bounding box center [324, 384] width 181 height 16
click at [309, 466] on div "Email layout 2" at bounding box center [339, 480] width 228 height 29
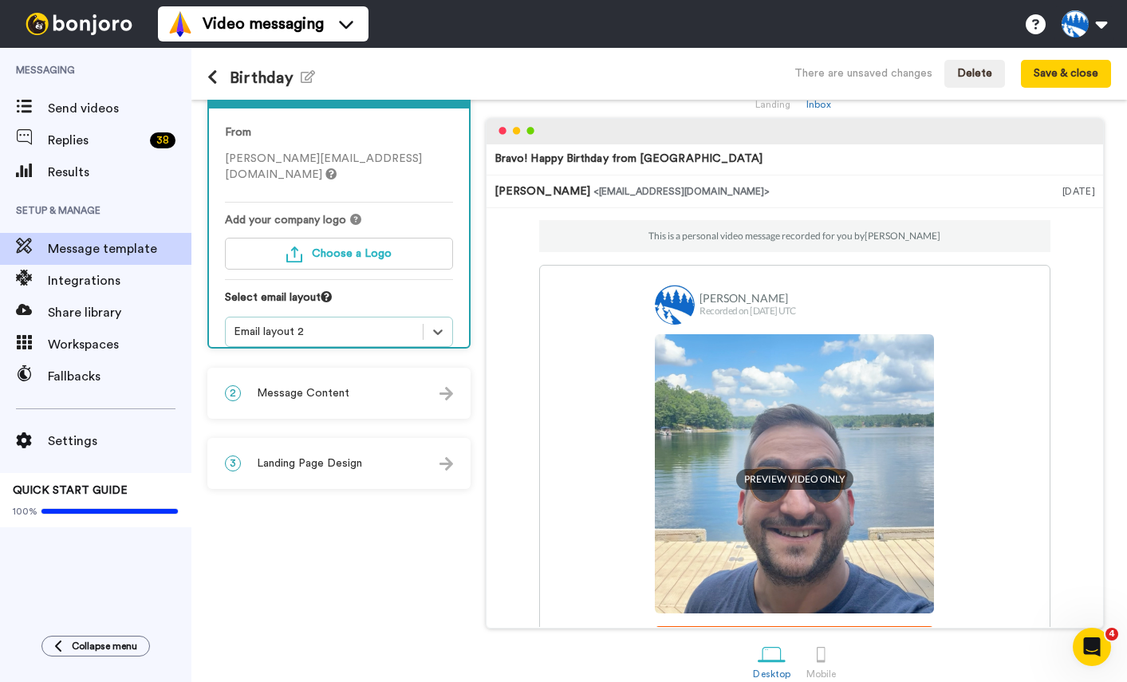
scroll to position [52, 0]
click at [1003, 81] on button "Save & close" at bounding box center [1066, 74] width 90 height 29
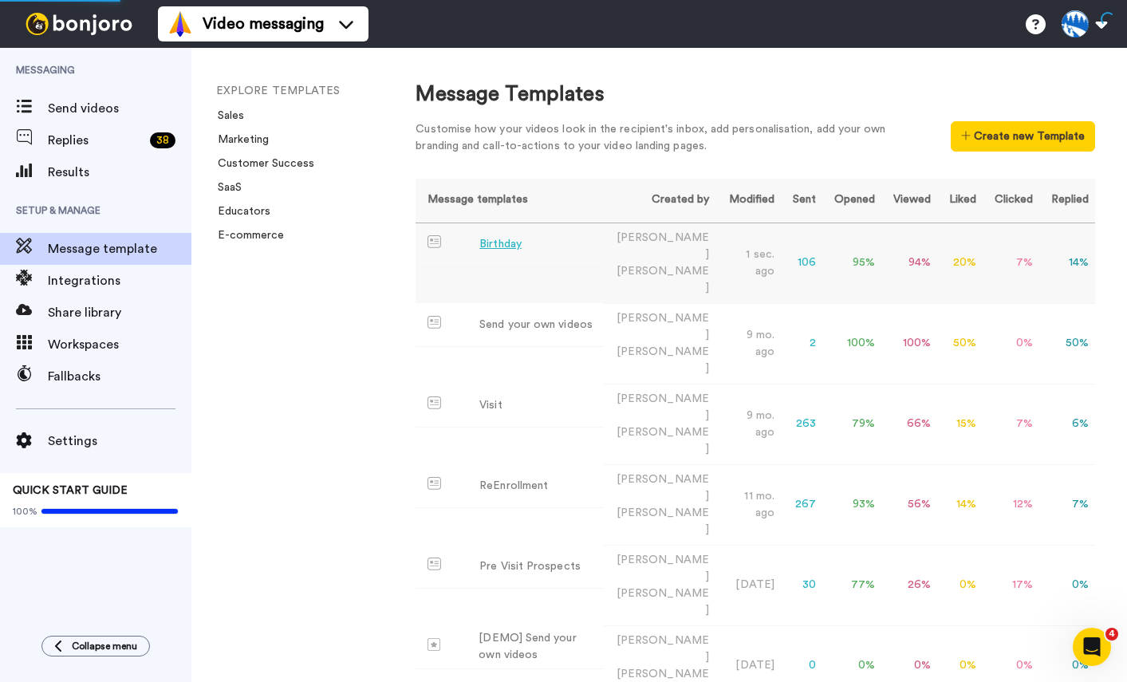
click at [514, 247] on div "Birthday" at bounding box center [500, 244] width 42 height 17
click at [512, 250] on div "Birthday" at bounding box center [500, 244] width 42 height 17
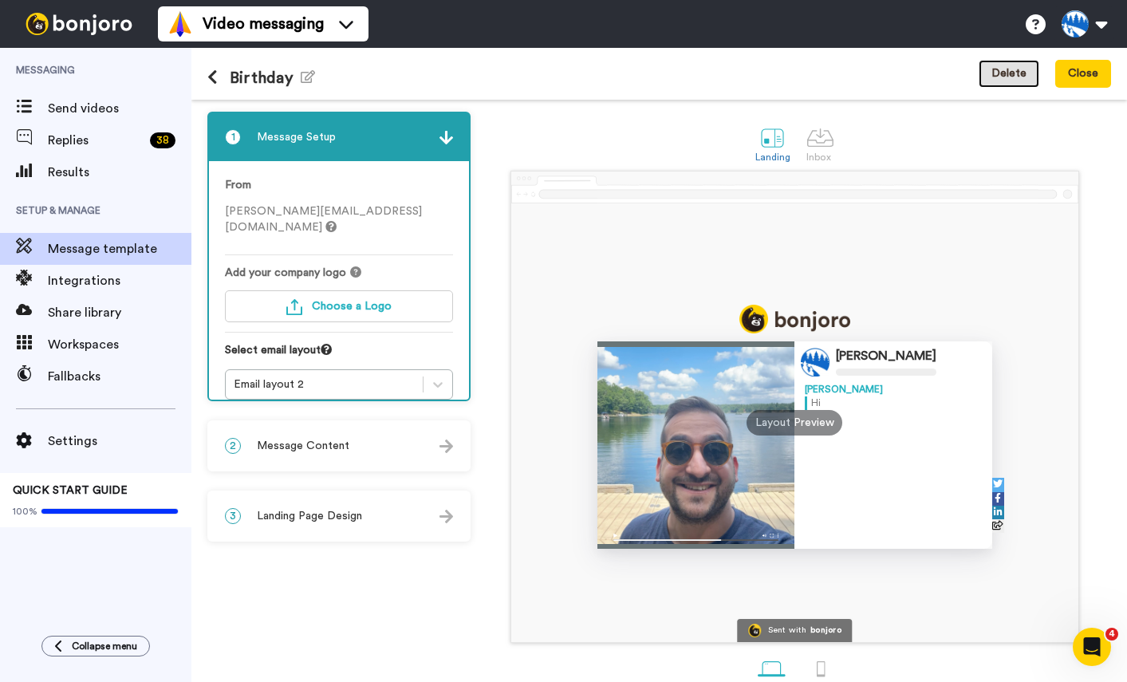
click at [998, 77] on button "Delete" at bounding box center [1008, 74] width 61 height 29
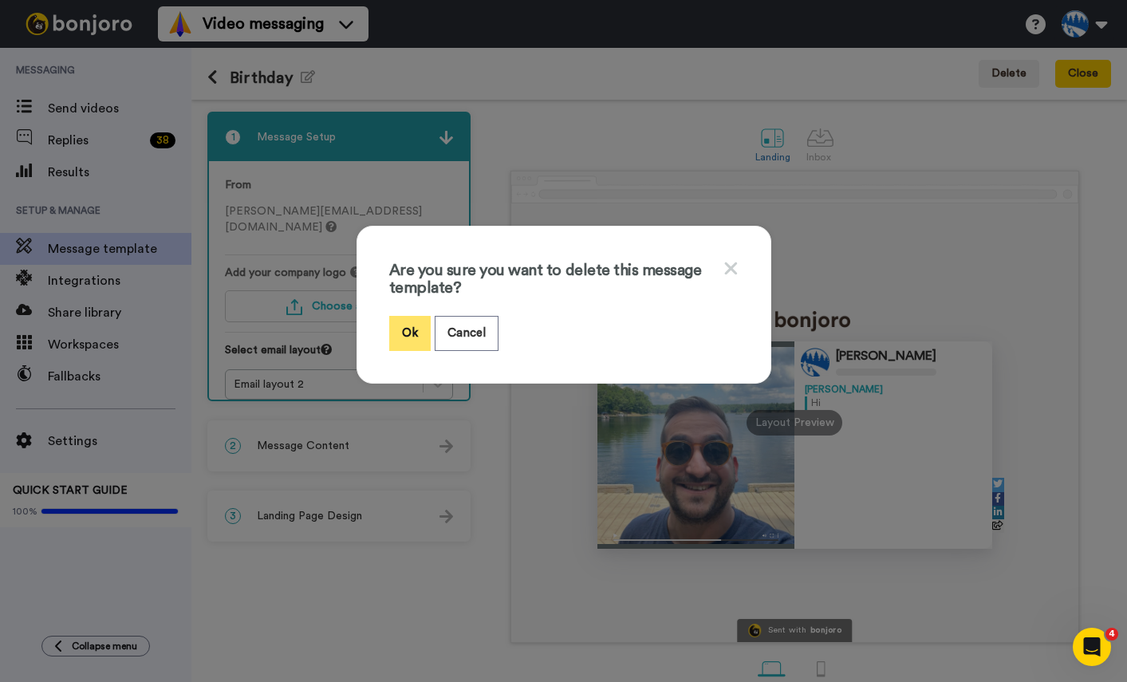
click at [408, 337] on button "Ok" at bounding box center [409, 333] width 41 height 34
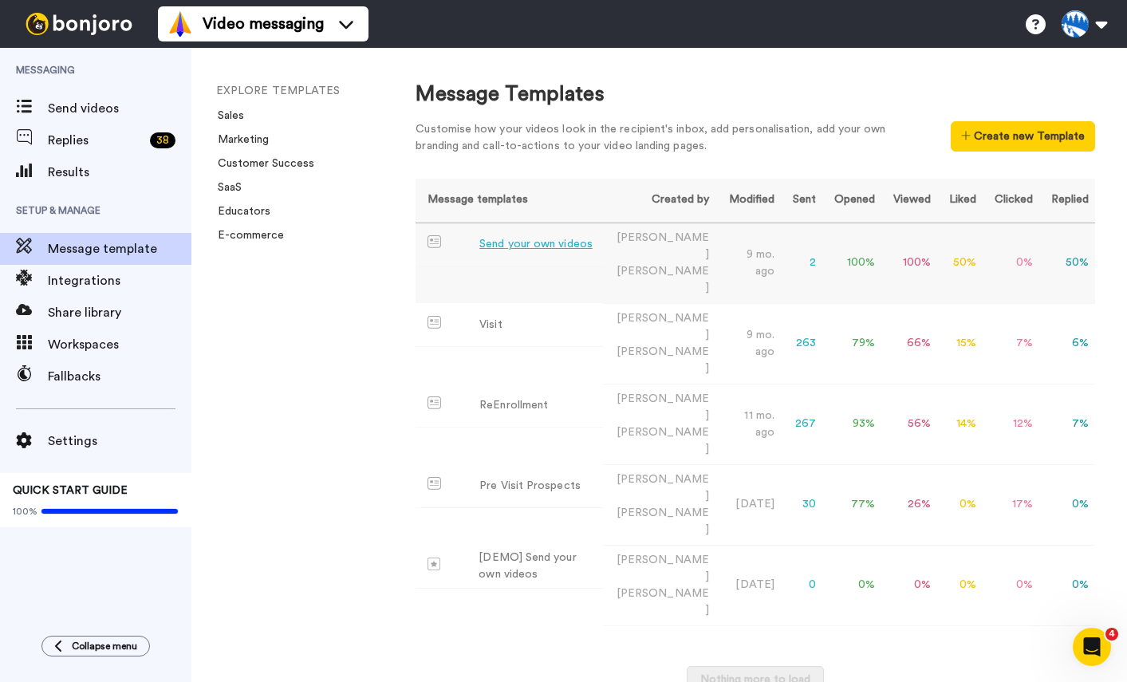
click at [604, 245] on td "Send your own videos" at bounding box center [509, 245] width 188 height 44
click at [1044, 128] on button "Create new Template" at bounding box center [1022, 136] width 144 height 30
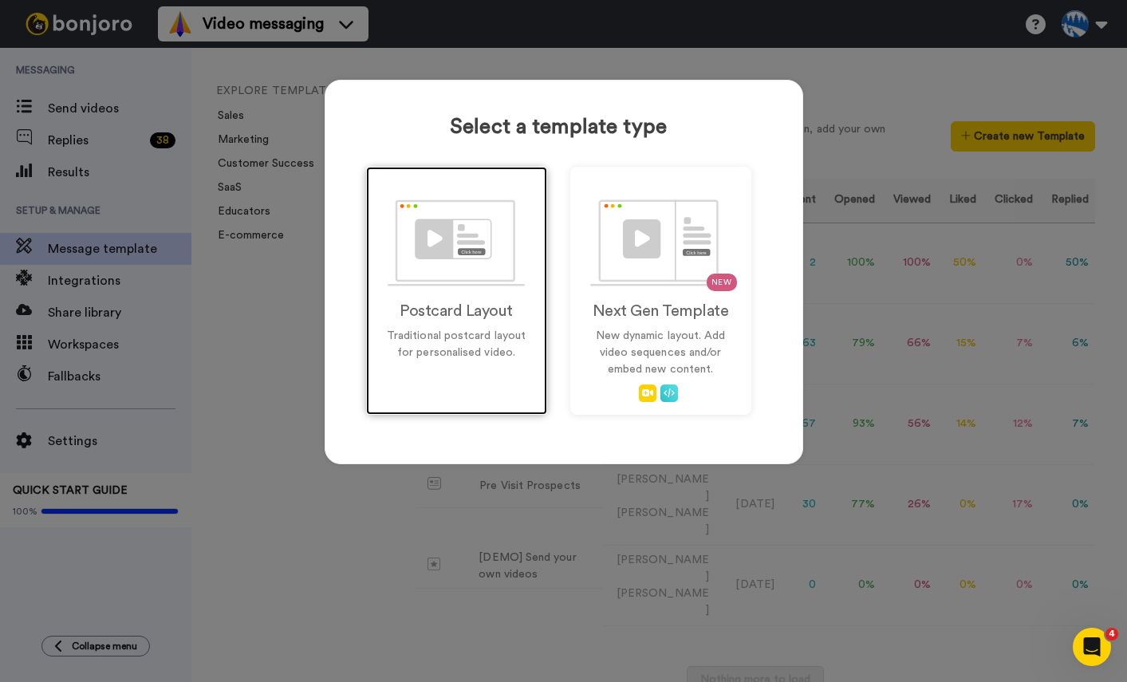
click at [465, 278] on img at bounding box center [456, 242] width 137 height 87
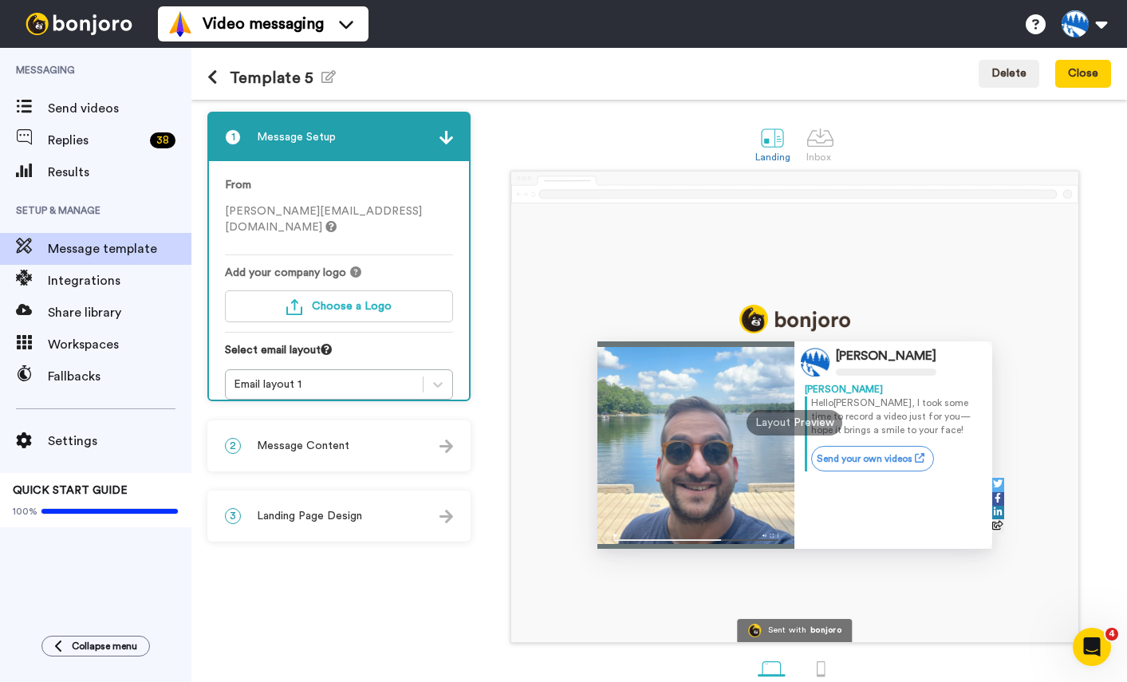
click at [305, 77] on h1 "Template 5 Edit name" at bounding box center [271, 78] width 128 height 18
click at [321, 77] on icon "button" at bounding box center [328, 76] width 14 height 13
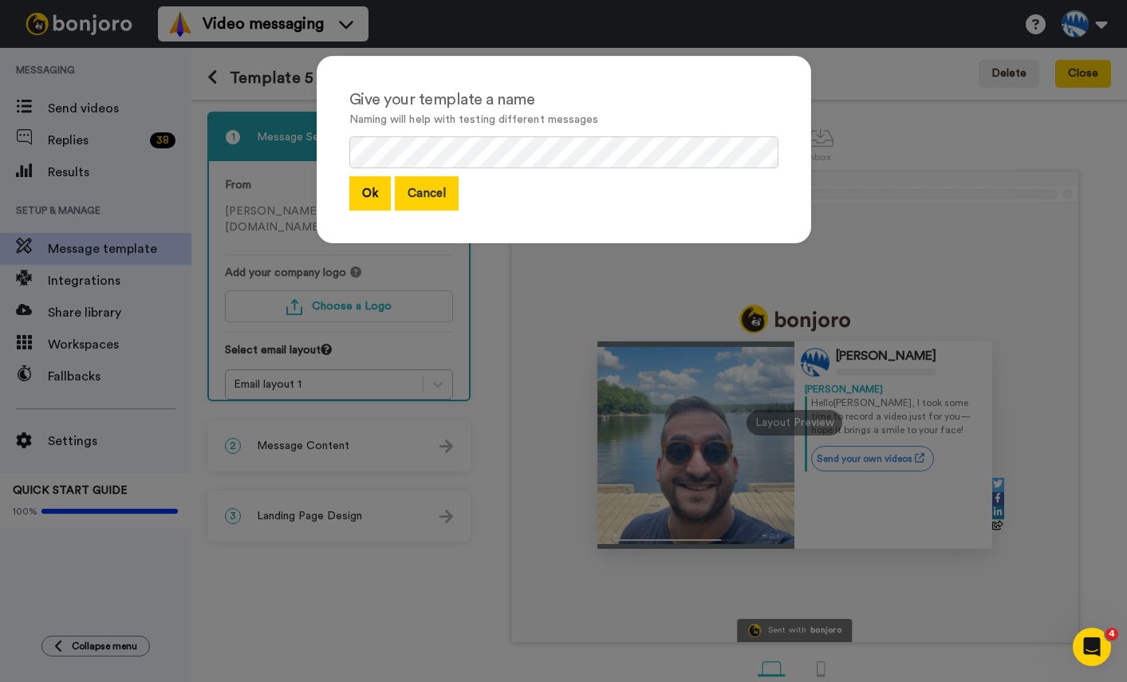
click at [418, 201] on button "Cancel" at bounding box center [427, 193] width 64 height 34
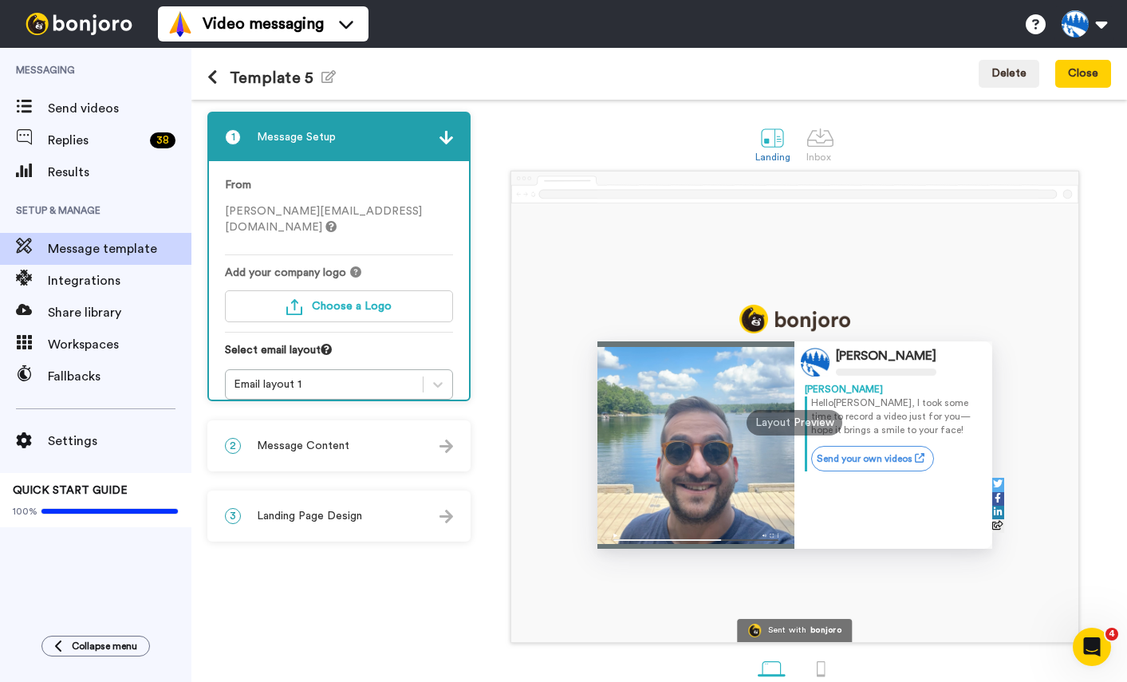
click at [215, 79] on icon at bounding box center [212, 77] width 10 height 16
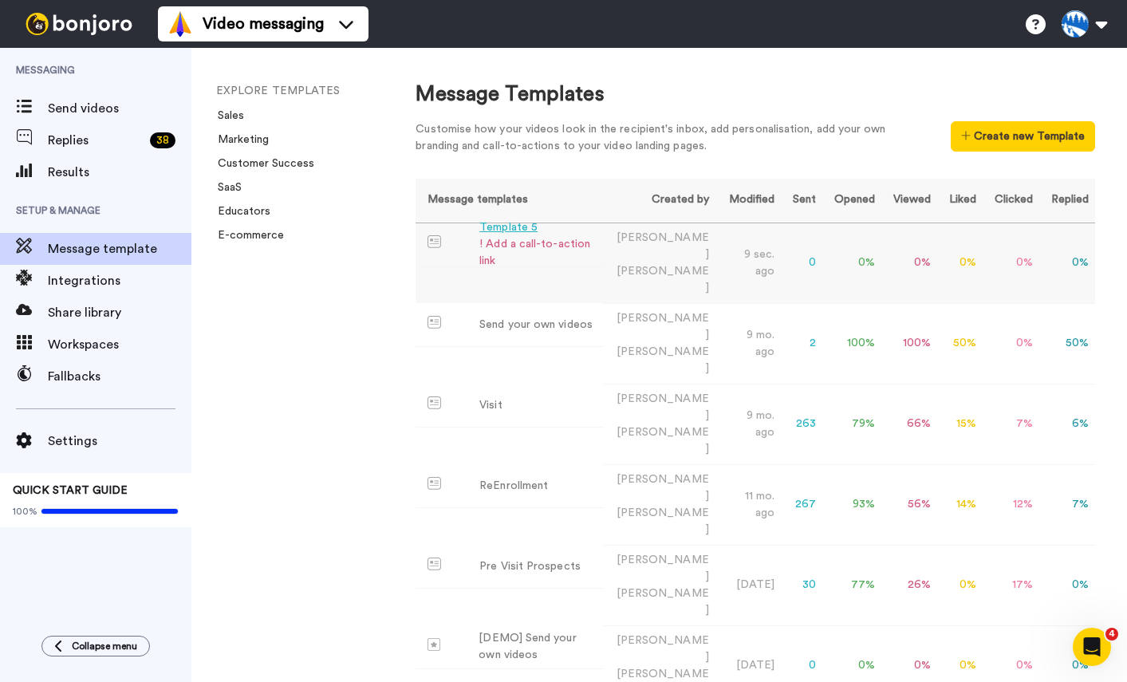
click at [597, 246] on div "! Add a call-to-action link" at bounding box center [538, 252] width 118 height 33
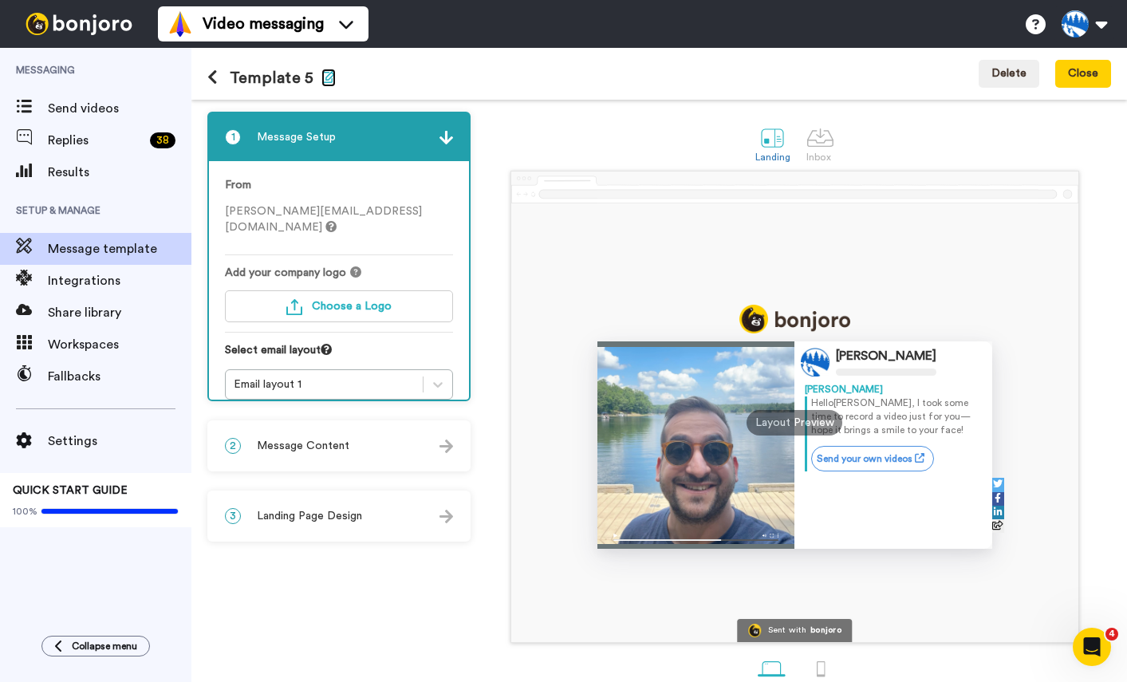
click at [321, 73] on icon "button" at bounding box center [328, 76] width 14 height 13
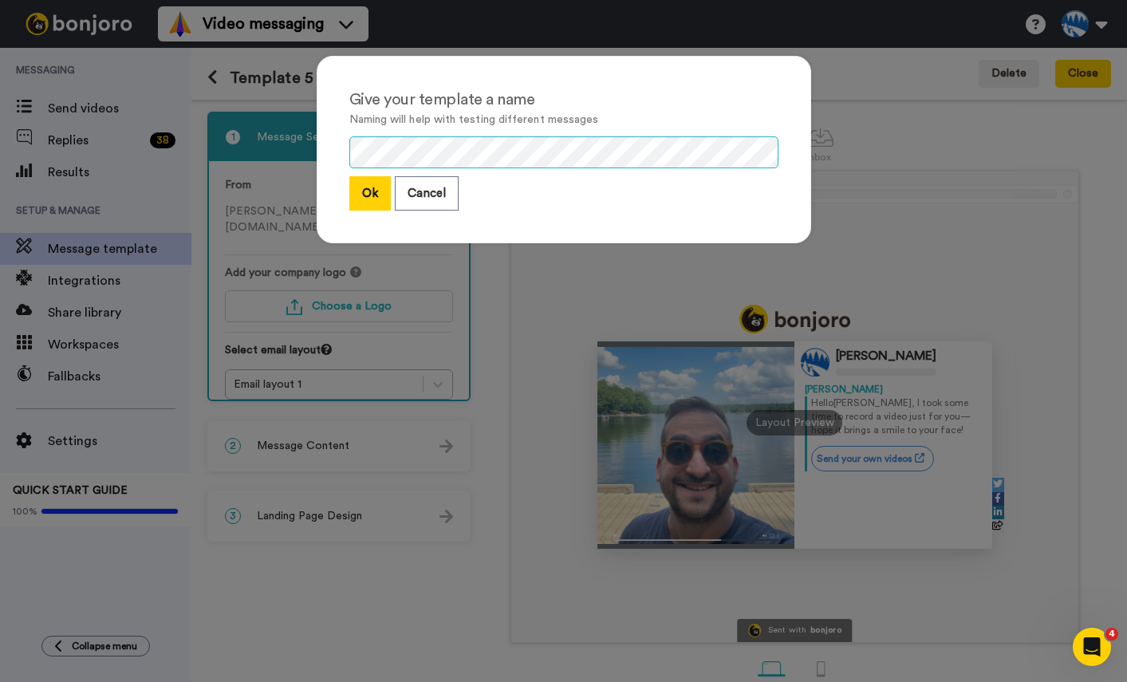
click at [250, 157] on div "Give your template a name Naming will help with testing different messages Ok C…" at bounding box center [563, 341] width 1127 height 682
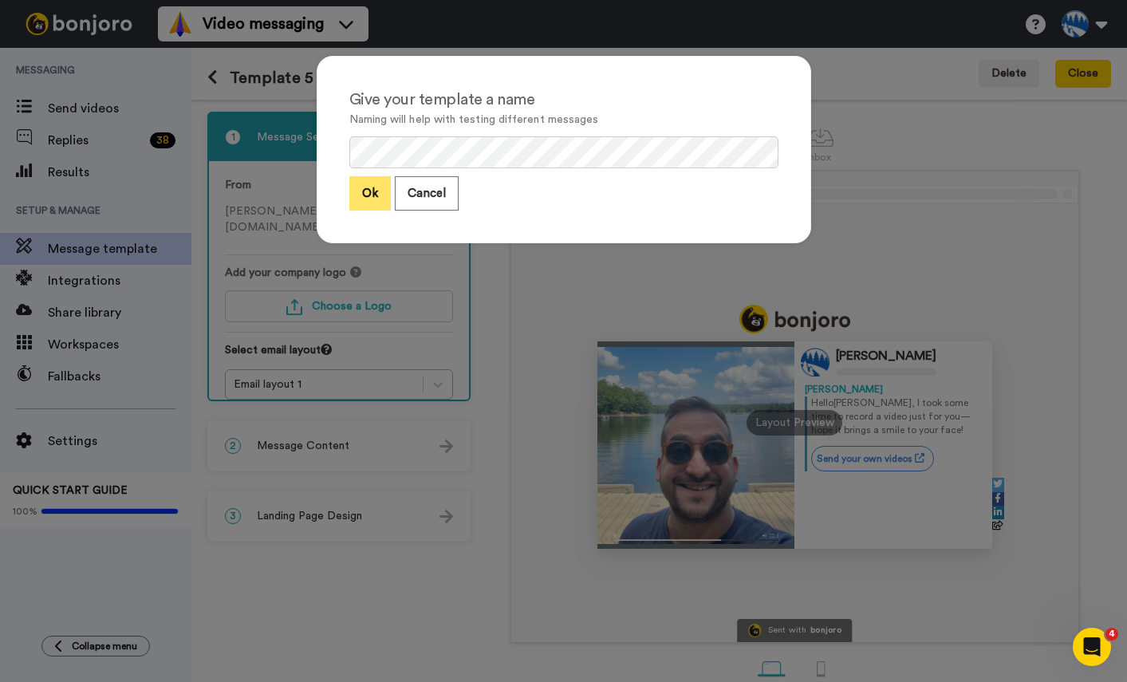
click at [368, 197] on button "Ok" at bounding box center [369, 193] width 41 height 34
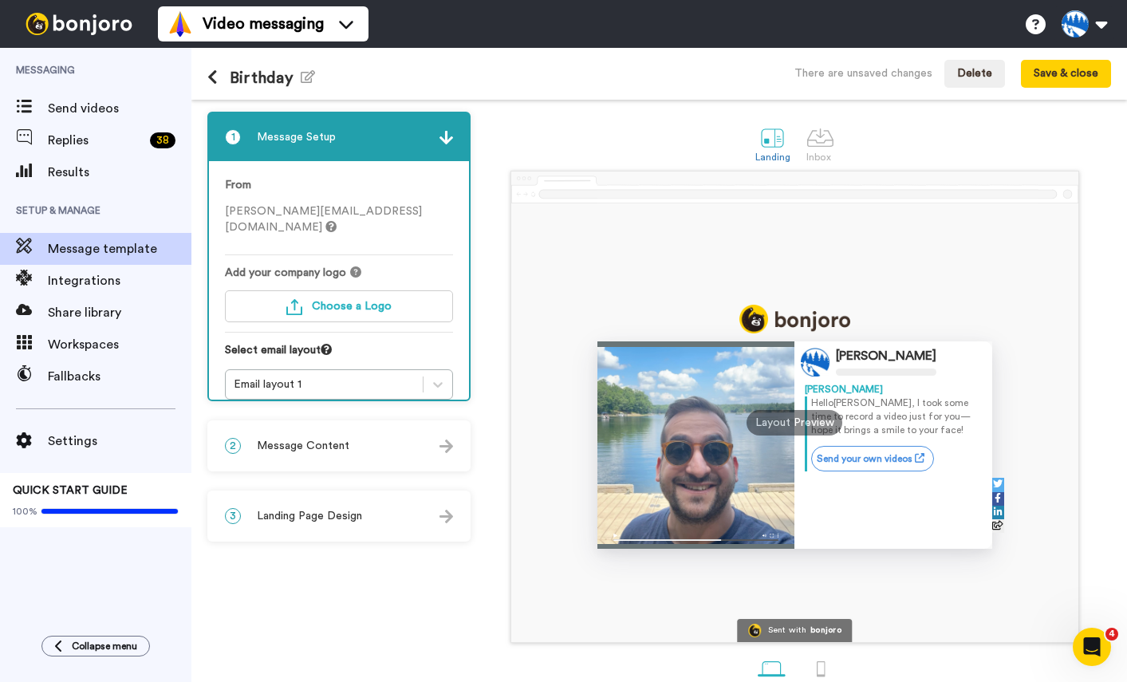
click at [341, 443] on span "Message Content" at bounding box center [303, 446] width 92 height 16
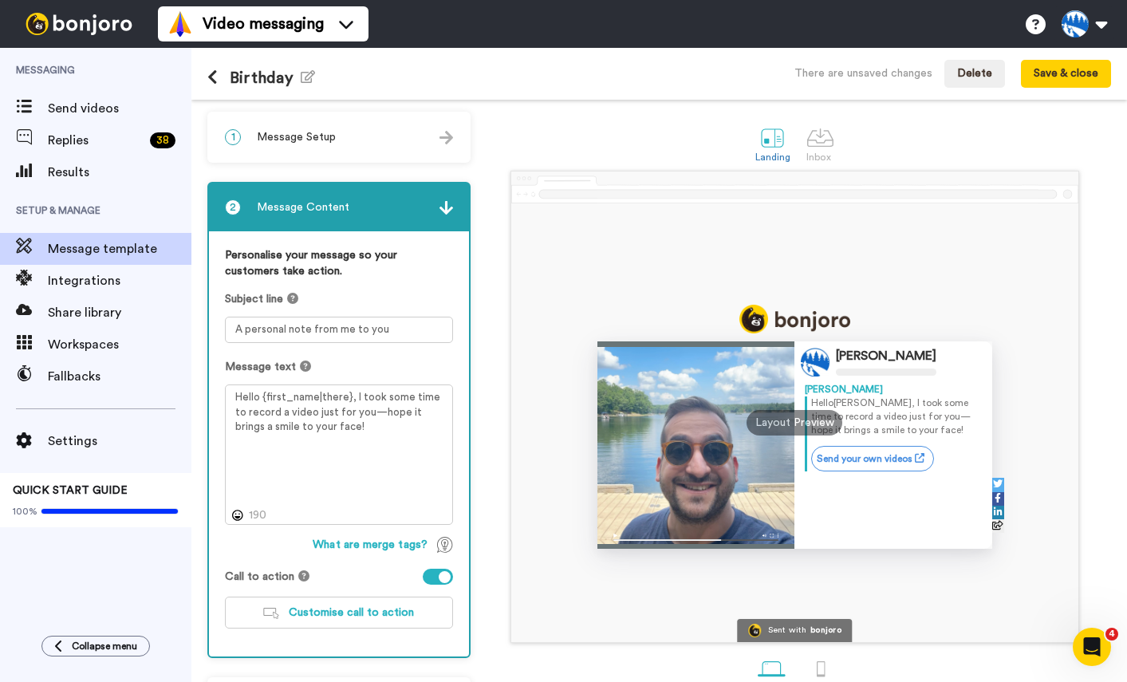
click at [281, 148] on div "1 Message Setup" at bounding box center [339, 137] width 260 height 48
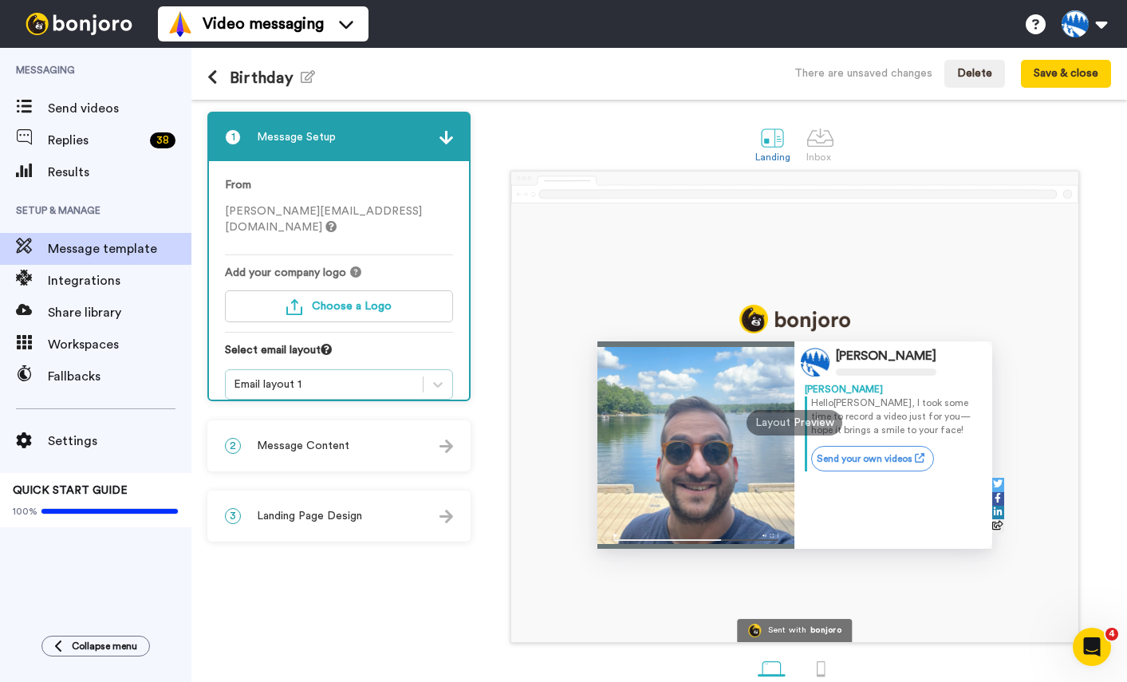
click at [315, 376] on div "Email layout 1" at bounding box center [324, 384] width 181 height 16
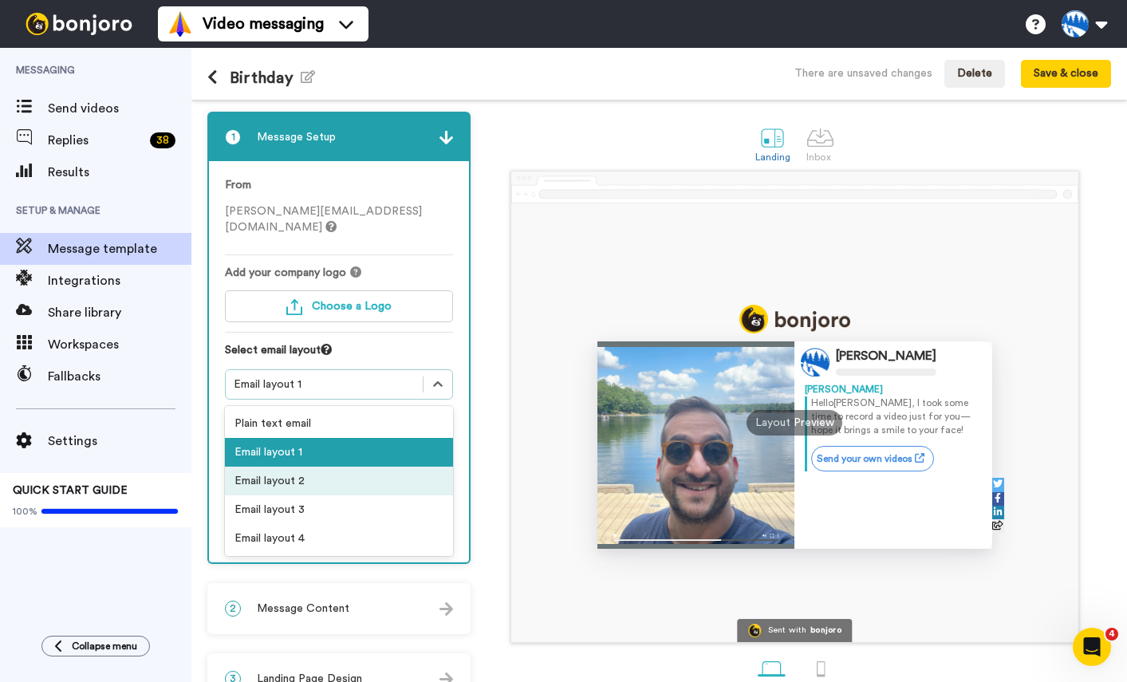
click at [313, 467] on div "Email layout 2" at bounding box center [339, 480] width 228 height 29
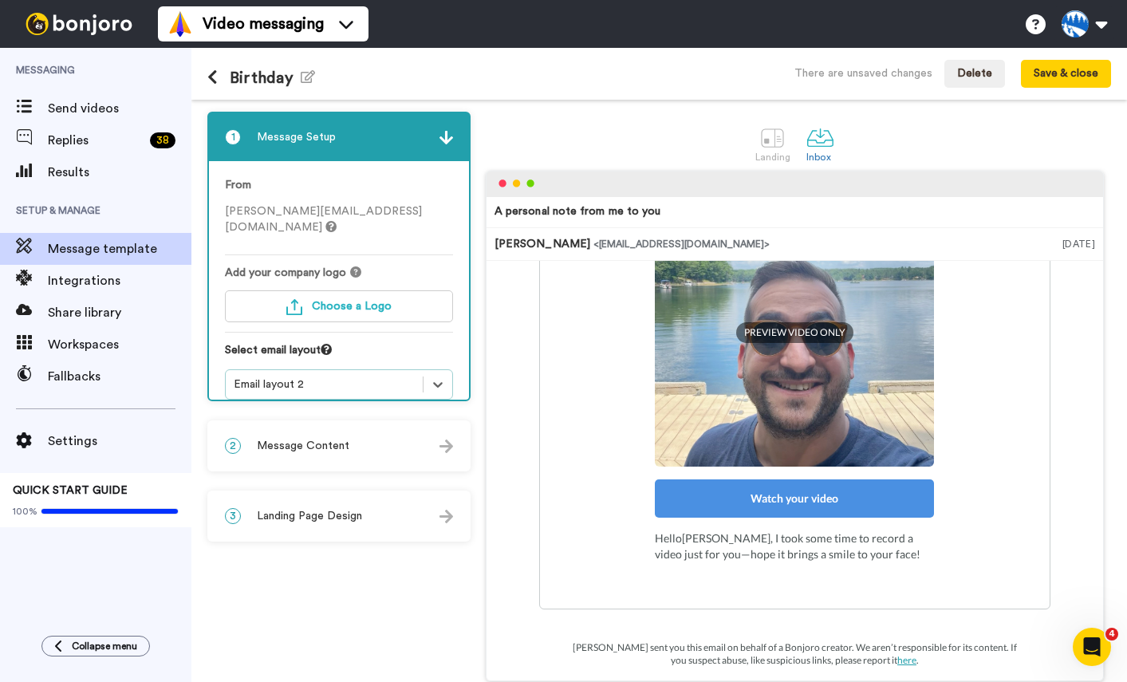
scroll to position [199, 0]
click at [315, 446] on span "Message Content" at bounding box center [303, 446] width 92 height 16
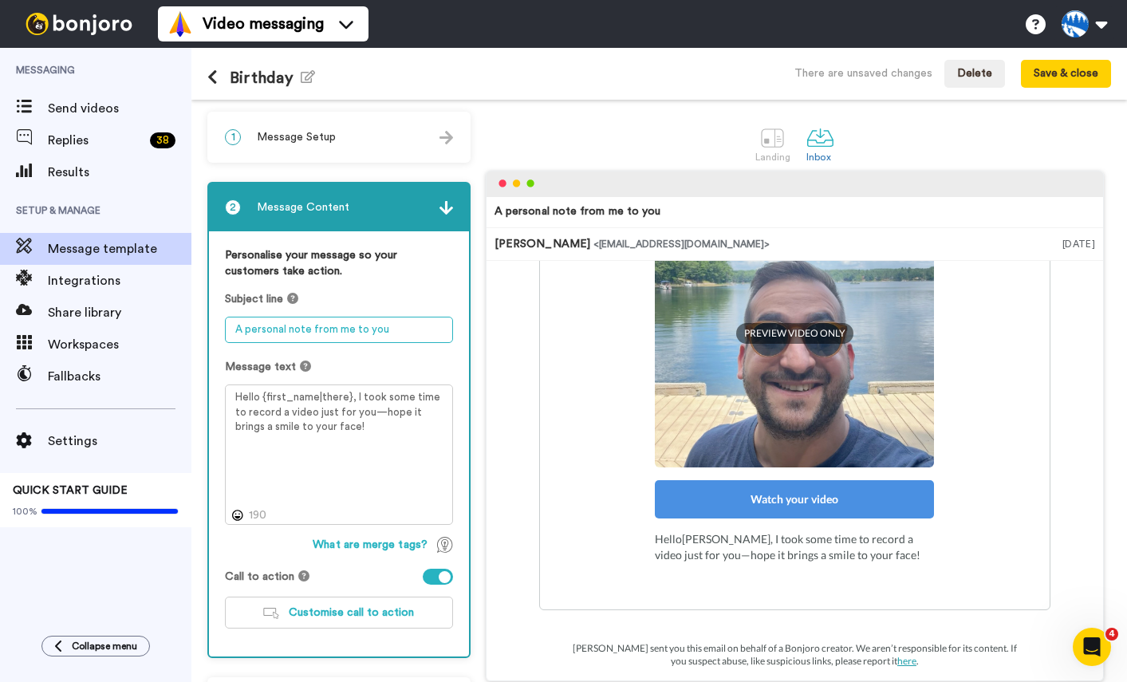
drag, startPoint x: 392, startPoint y: 327, endPoint x: 199, endPoint y: 329, distance: 193.0
click at [199, 329] on div "1 Message Setup From sam@camptimberlane.com Add your company logo Choose a Logo…" at bounding box center [658, 391] width 935 height 582
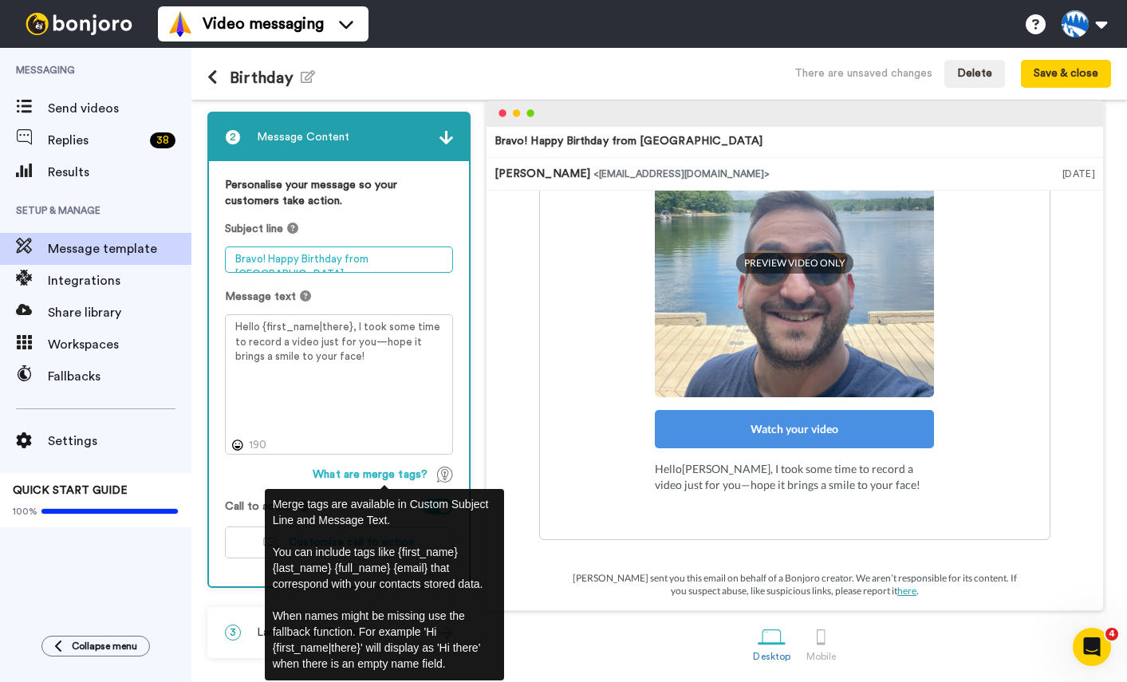
scroll to position [72, 0]
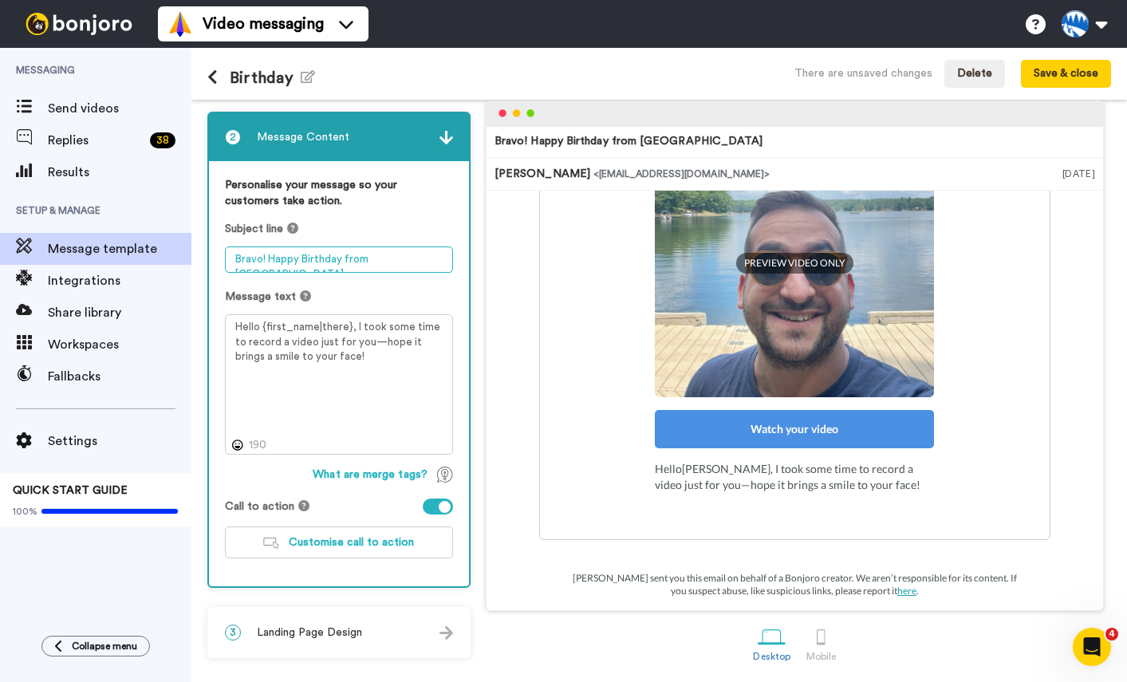
type textarea "Bravo! Happy Birthday from Timberlane"
click at [1059, 73] on button "Save & close" at bounding box center [1066, 74] width 90 height 29
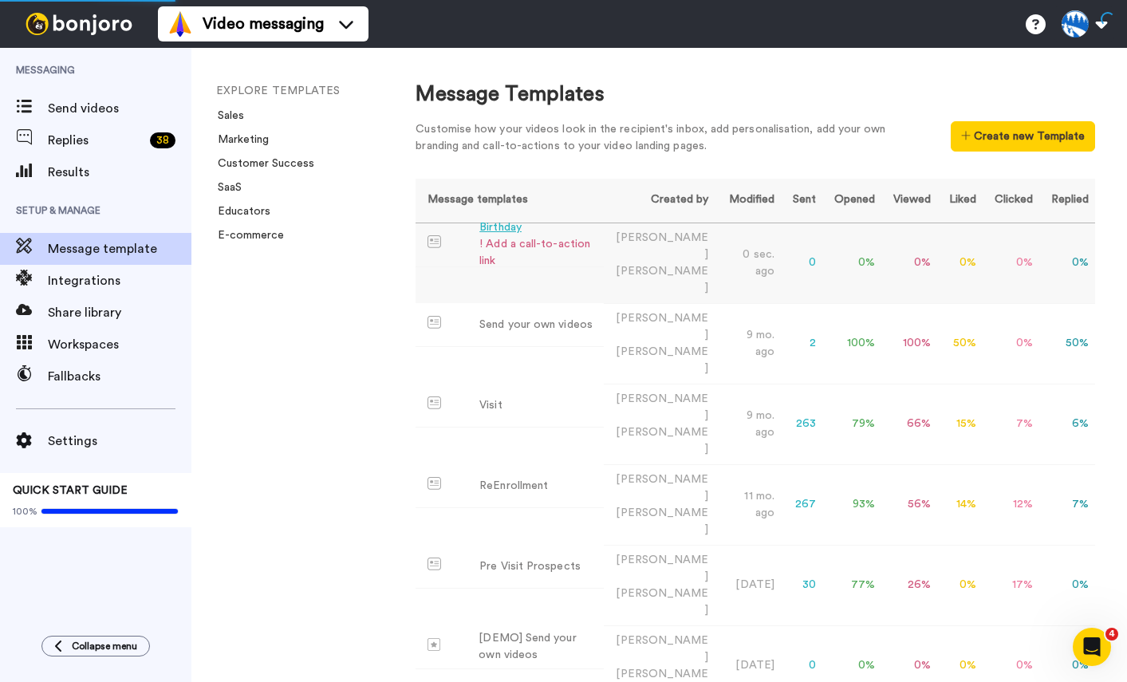
click at [572, 244] on div "! Add a call-to-action link" at bounding box center [538, 252] width 118 height 33
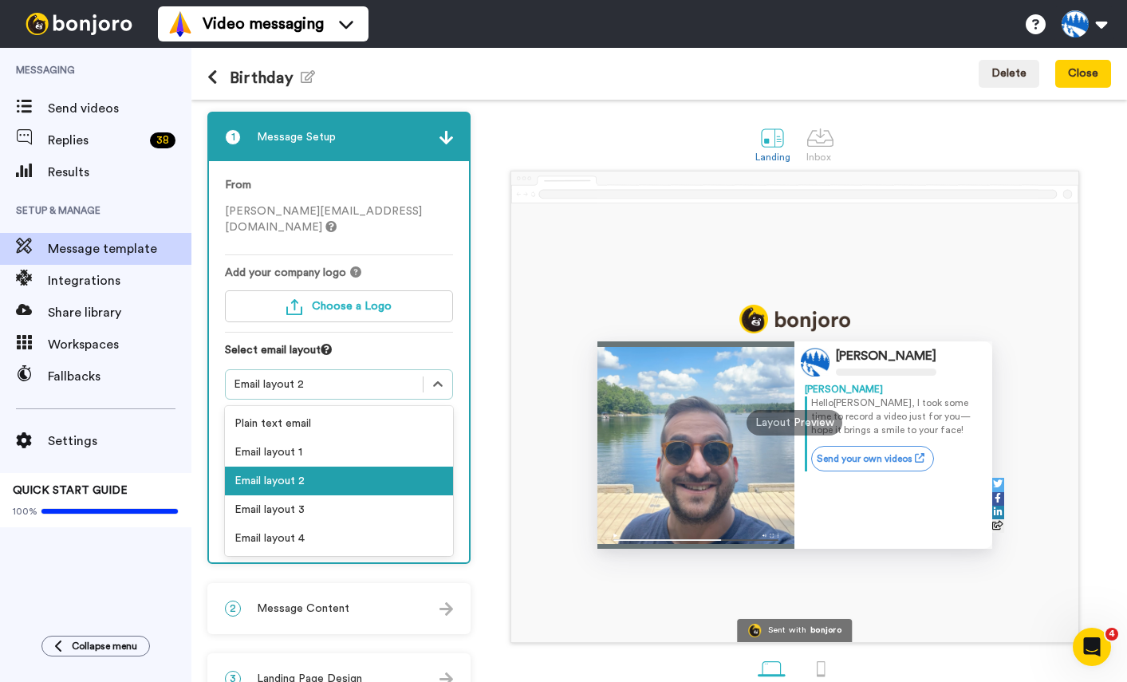
click at [367, 376] on div "Email layout 2" at bounding box center [324, 384] width 181 height 16
click at [303, 495] on div "Email layout 3" at bounding box center [339, 509] width 228 height 29
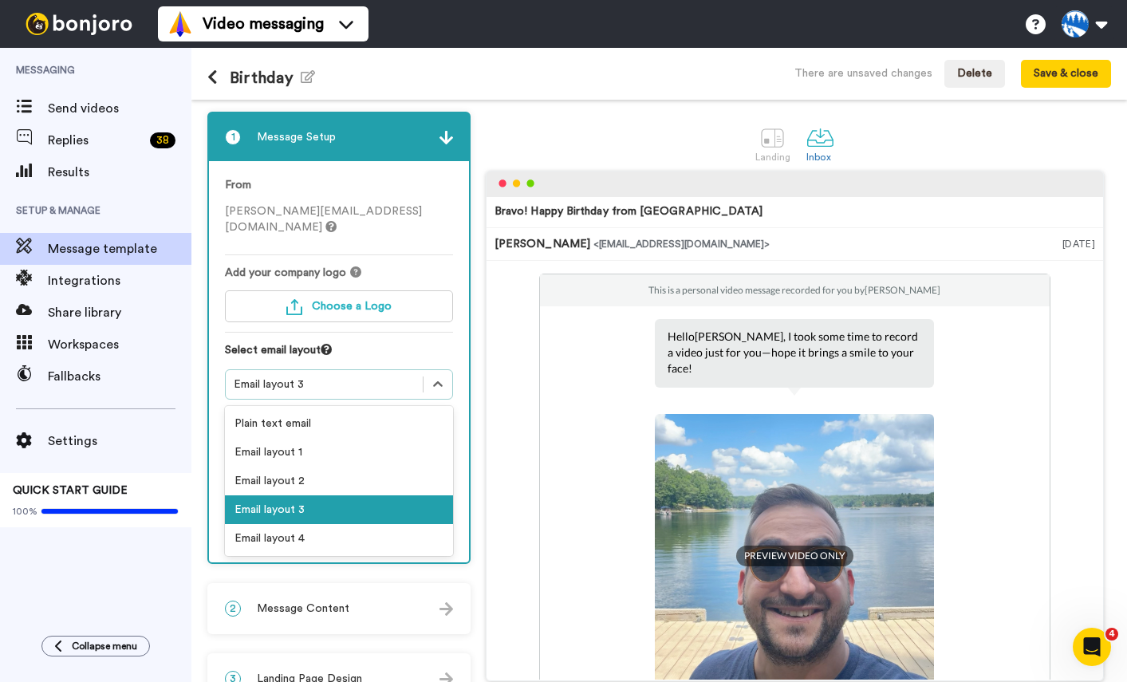
click at [354, 376] on div "Email layout 3" at bounding box center [324, 384] width 181 height 16
click at [352, 409] on div "Plain text email" at bounding box center [339, 423] width 228 height 29
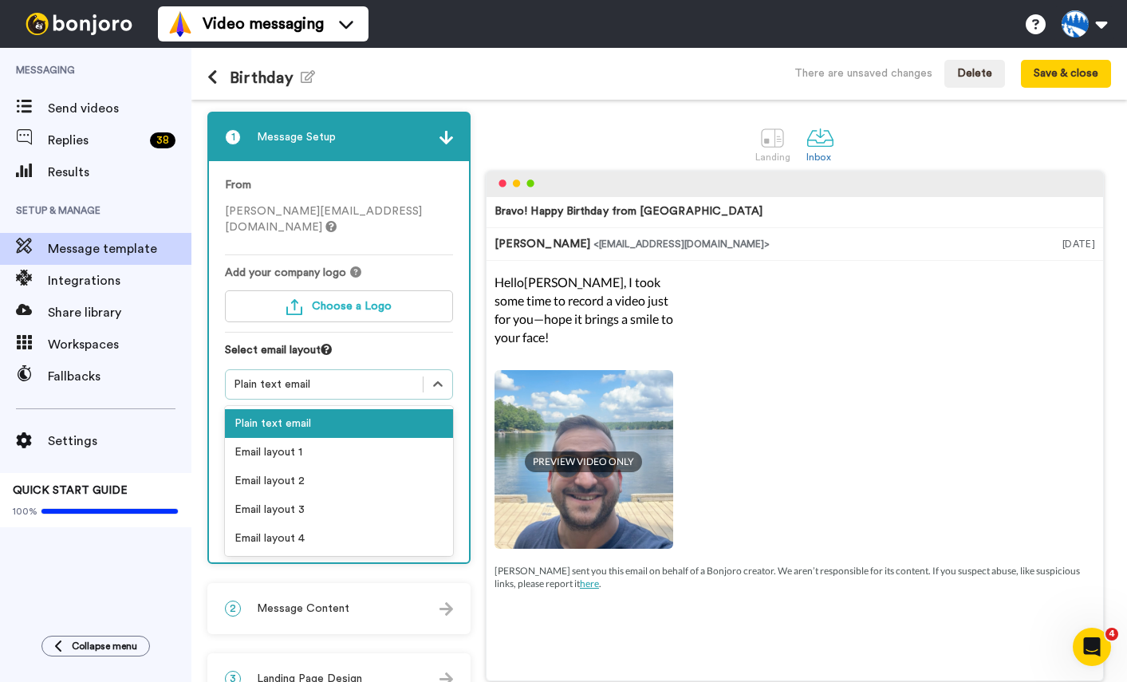
click at [360, 376] on div "Plain text email" at bounding box center [324, 384] width 181 height 16
click at [342, 438] on div "Email layout 1" at bounding box center [339, 452] width 228 height 29
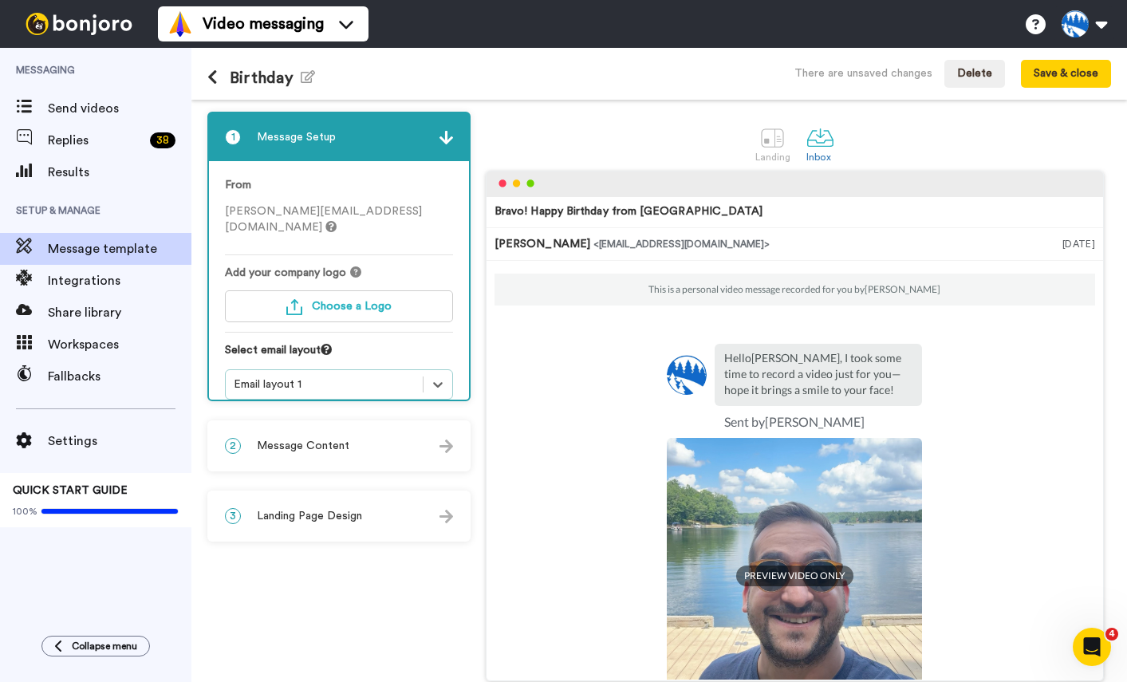
click at [341, 376] on div "Email layout 1" at bounding box center [324, 384] width 181 height 16
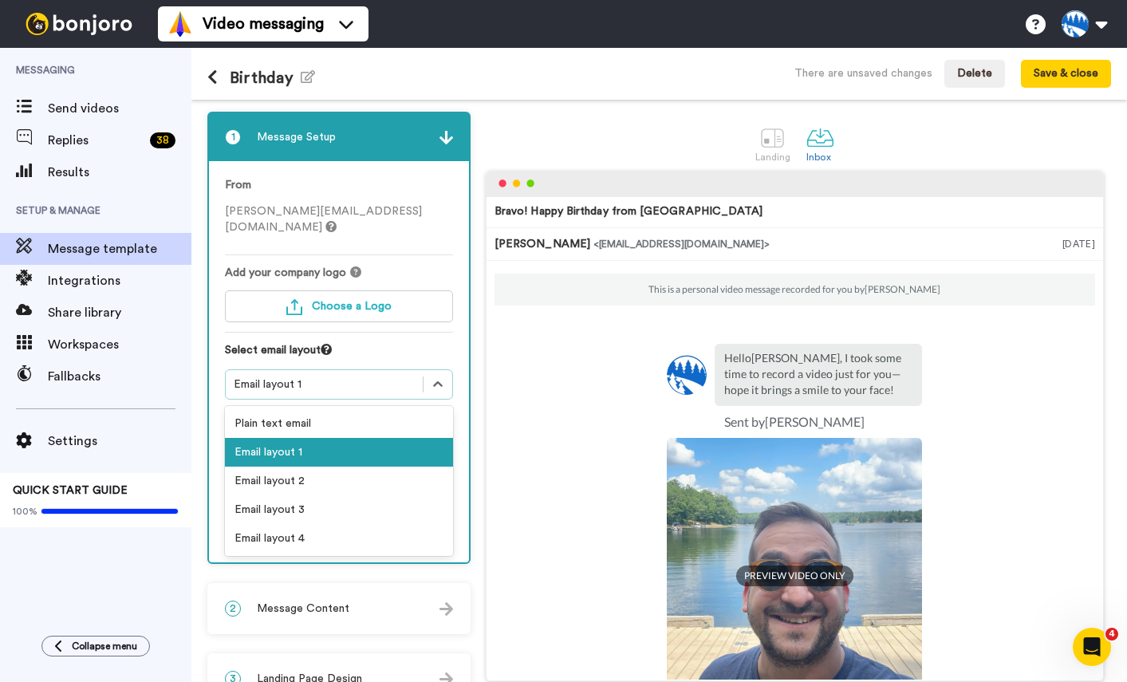
click at [554, 399] on div "This is a personal video message recorded for you by Sam Kahn Hello Tom , I too…" at bounding box center [794, 542] width 600 height 537
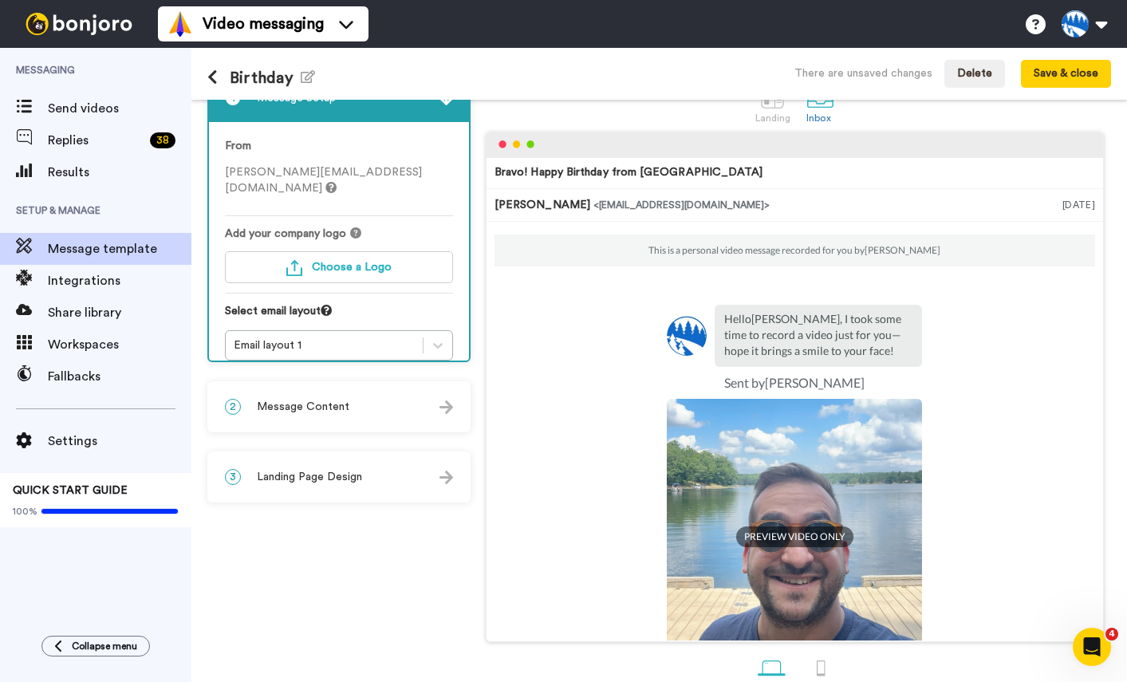
scroll to position [54, 0]
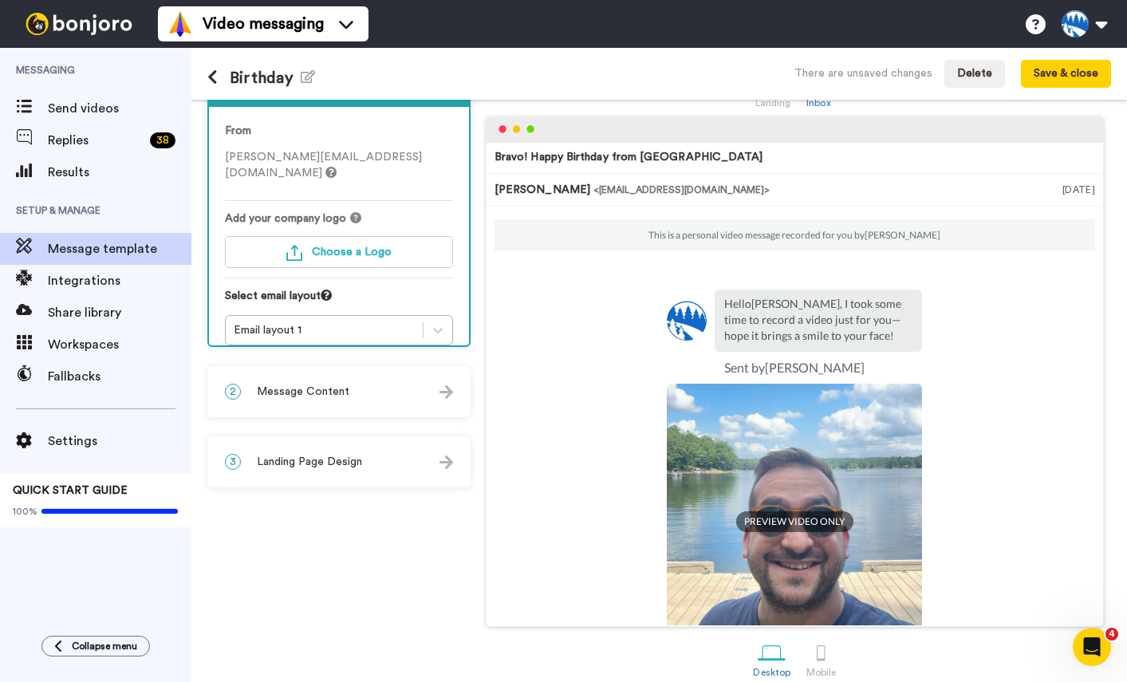
click at [340, 398] on span "Message Content" at bounding box center [303, 392] width 92 height 16
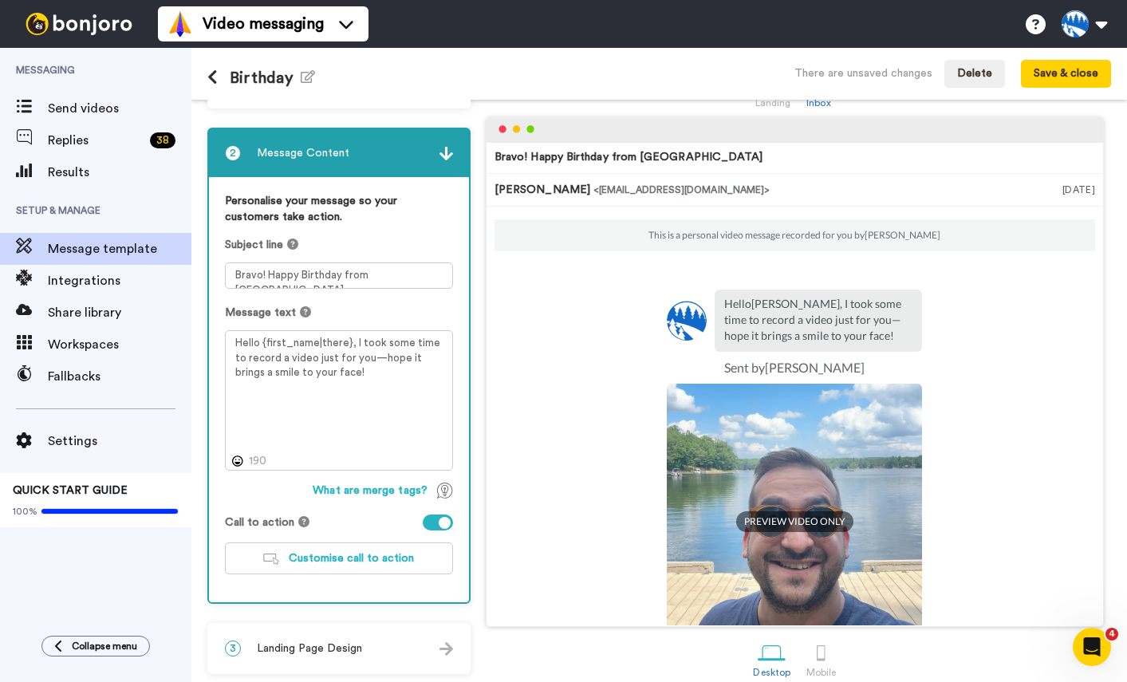
click at [446, 163] on div "2 Message Content" at bounding box center [339, 153] width 260 height 48
click at [1047, 74] on button "Save & close" at bounding box center [1066, 74] width 90 height 29
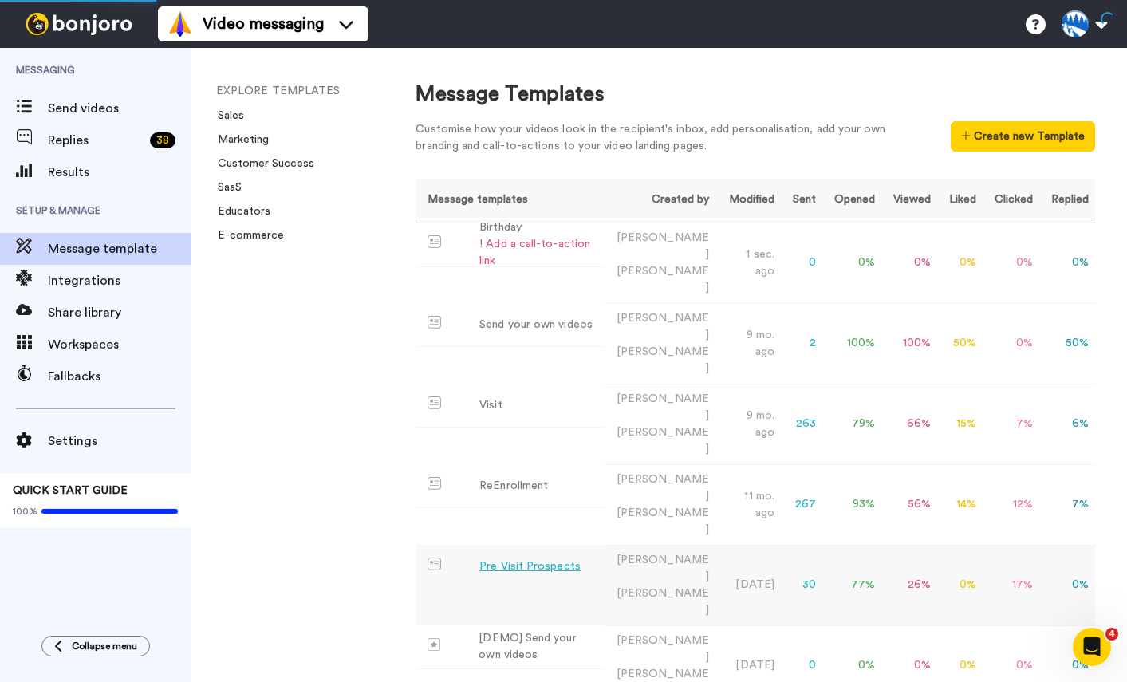
click at [593, 545] on td "Pre Visit Prospects" at bounding box center [509, 567] width 188 height 44
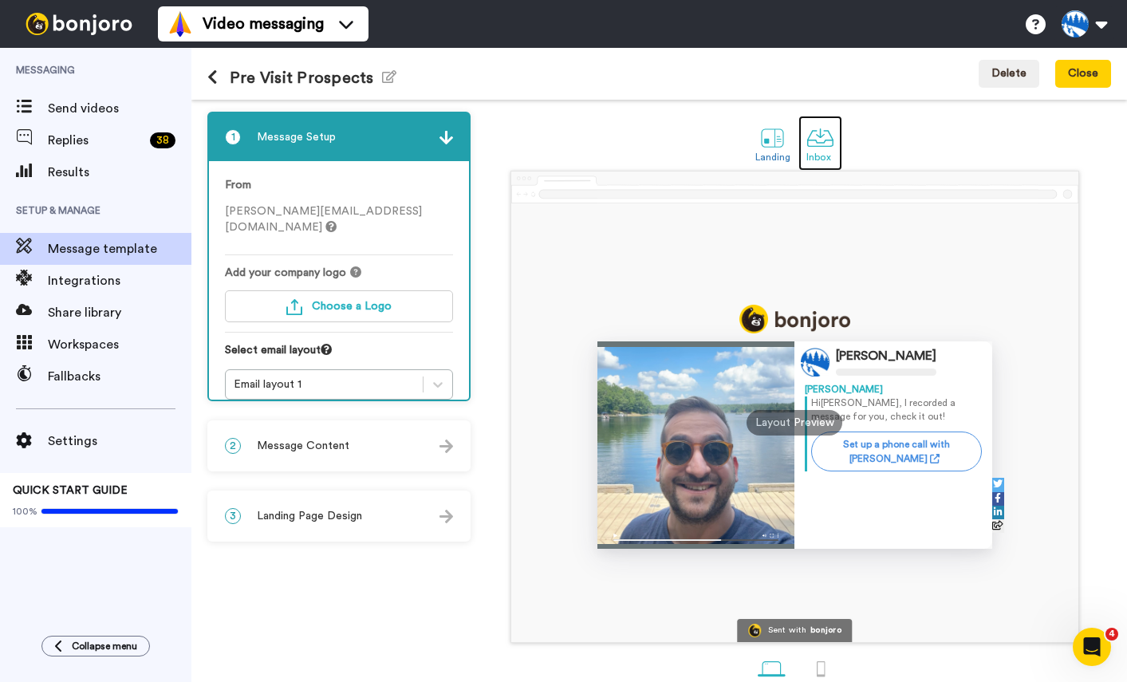
click at [813, 144] on div at bounding box center [820, 138] width 28 height 28
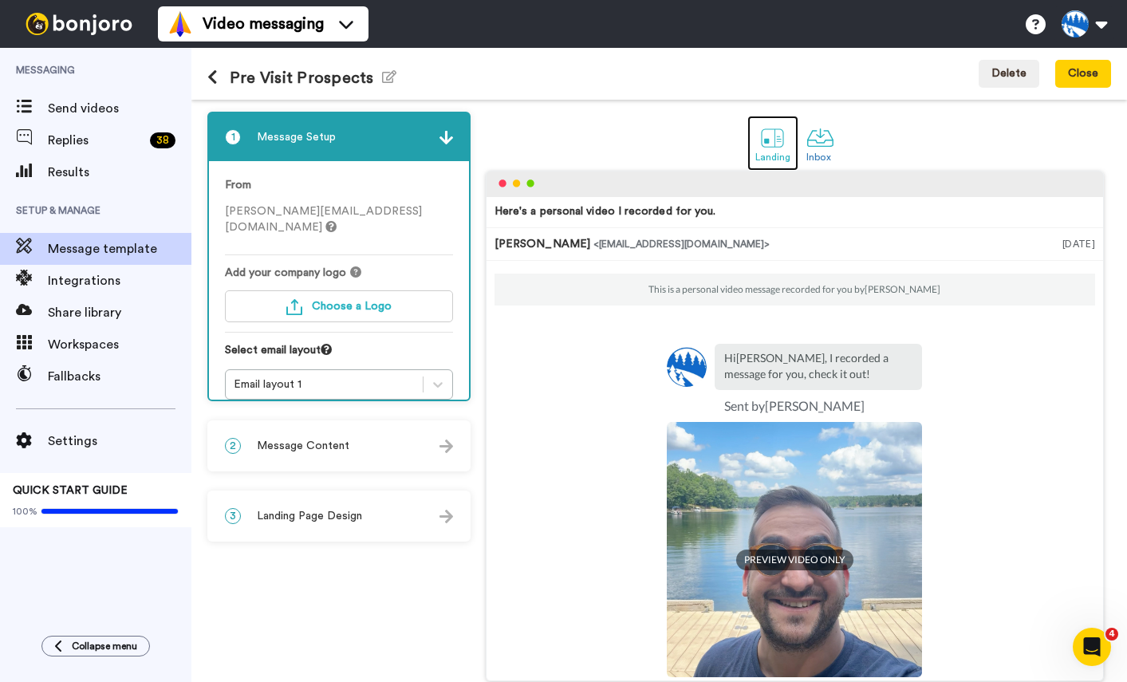
click at [755, 139] on link "Landing" at bounding box center [773, 143] width 52 height 55
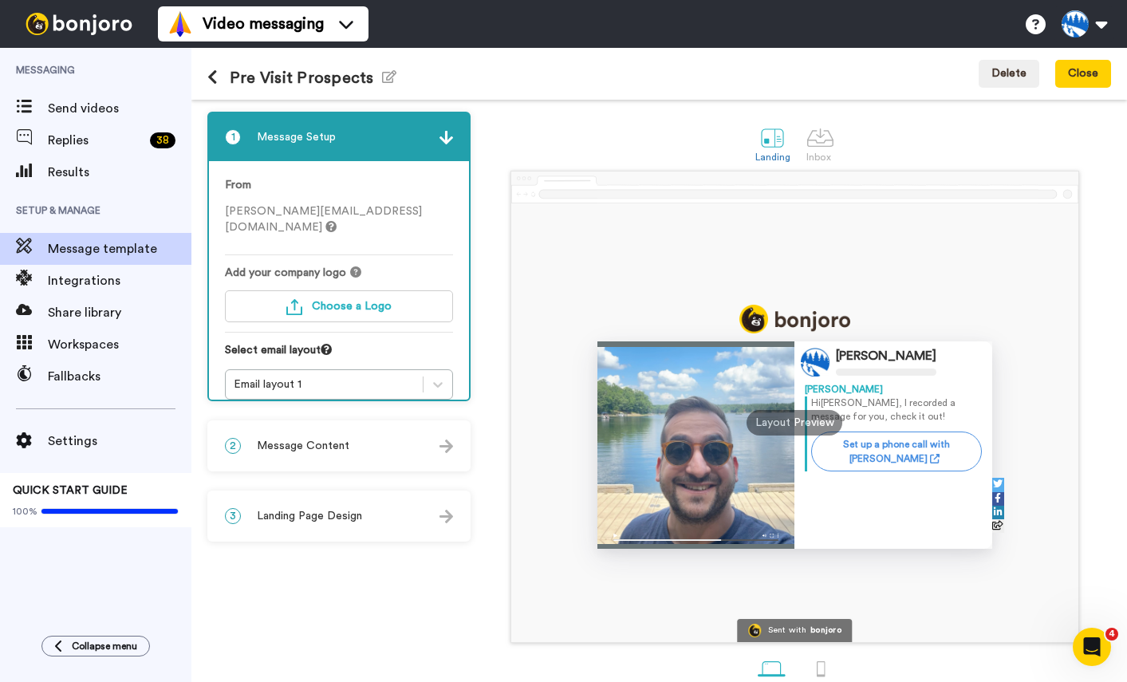
click at [218, 78] on button at bounding box center [218, 78] width 22 height 18
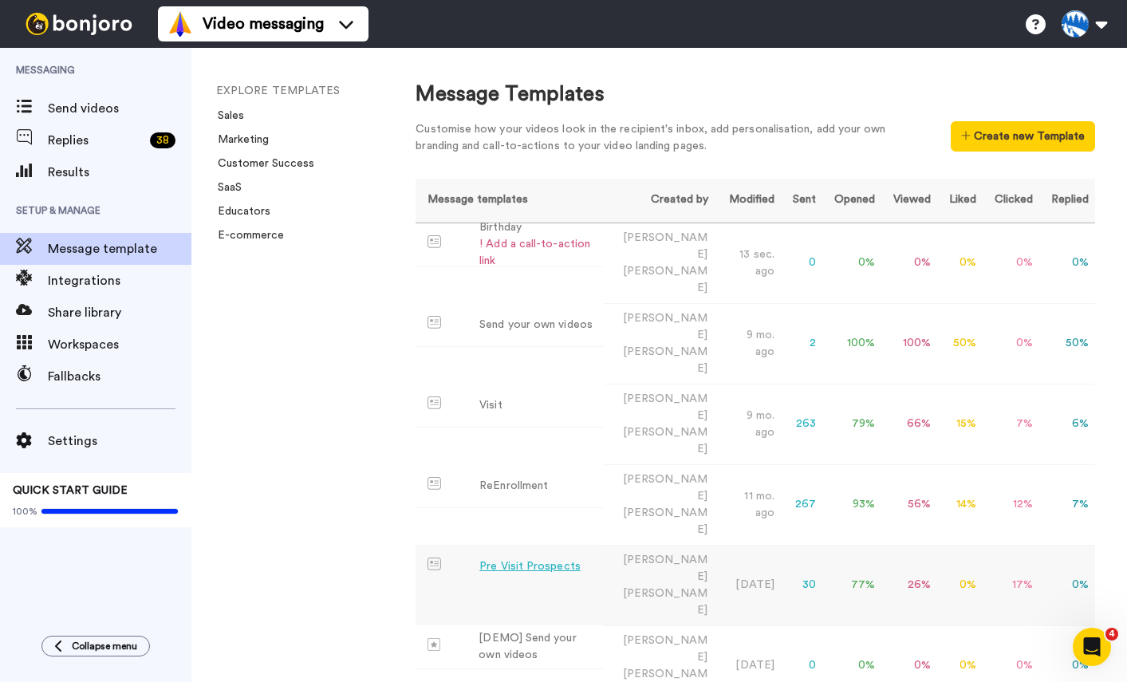
click at [877, 545] on td "77 %" at bounding box center [851, 585] width 59 height 81
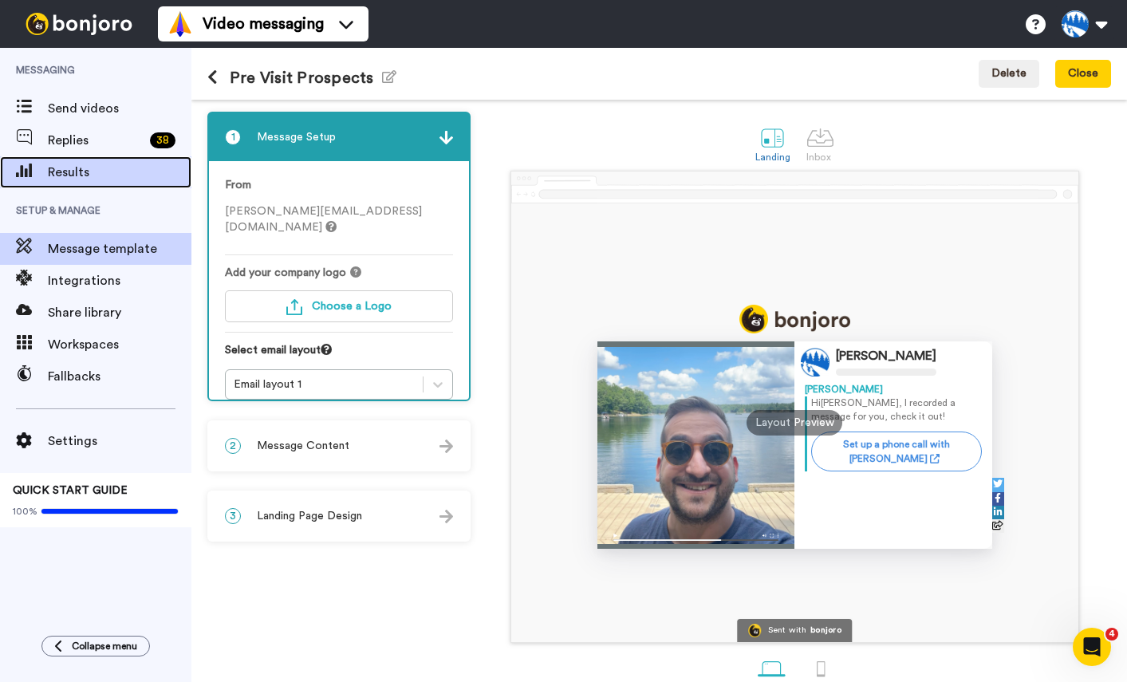
click at [65, 175] on span "Results" at bounding box center [120, 172] width 144 height 19
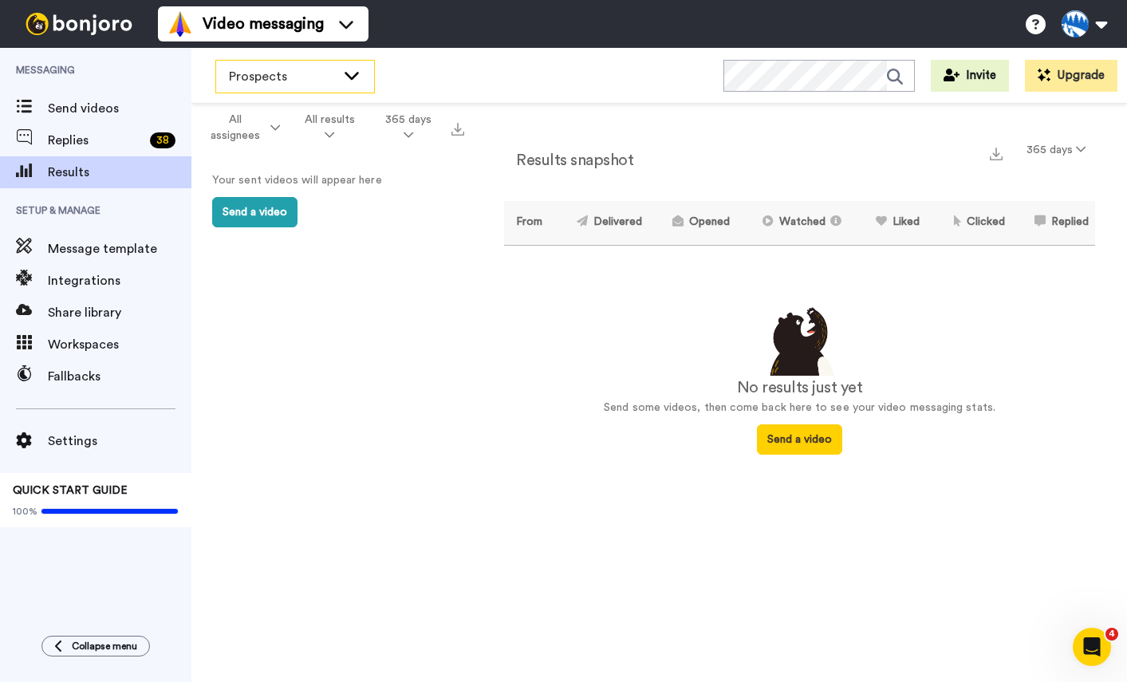
click at [298, 75] on span "Prospects" at bounding box center [282, 76] width 107 height 19
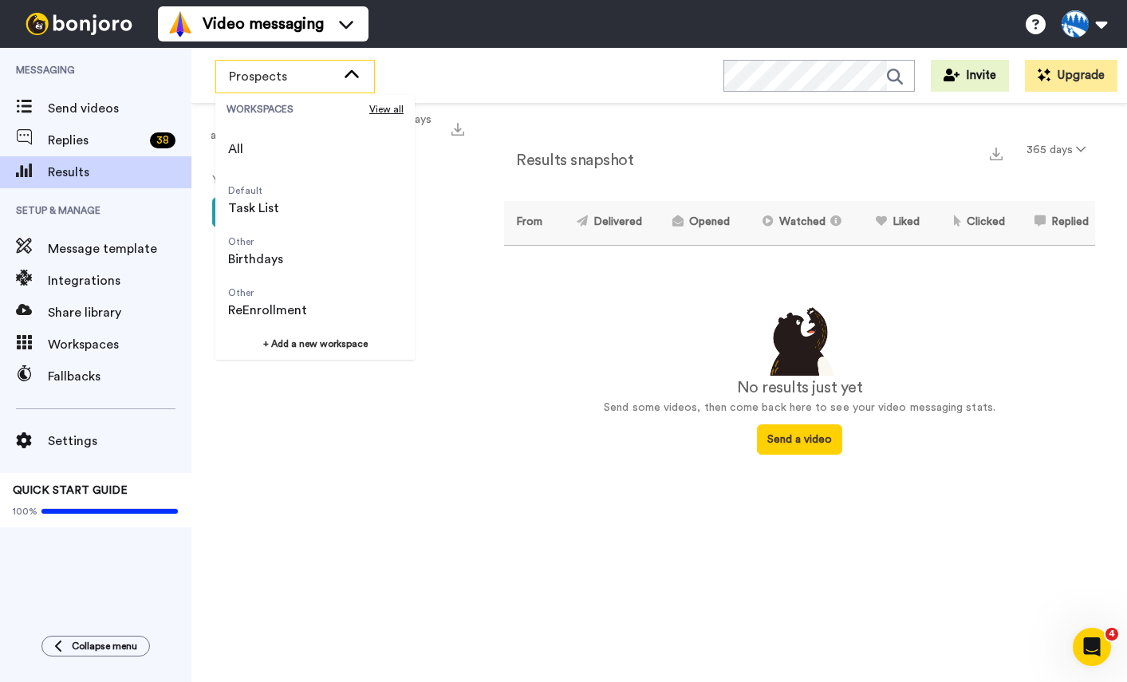
click at [551, 120] on div "Results snapshot 365 days From Delivered Opened Watched Liked Clicked Replied F…" at bounding box center [799, 397] width 655 height 586
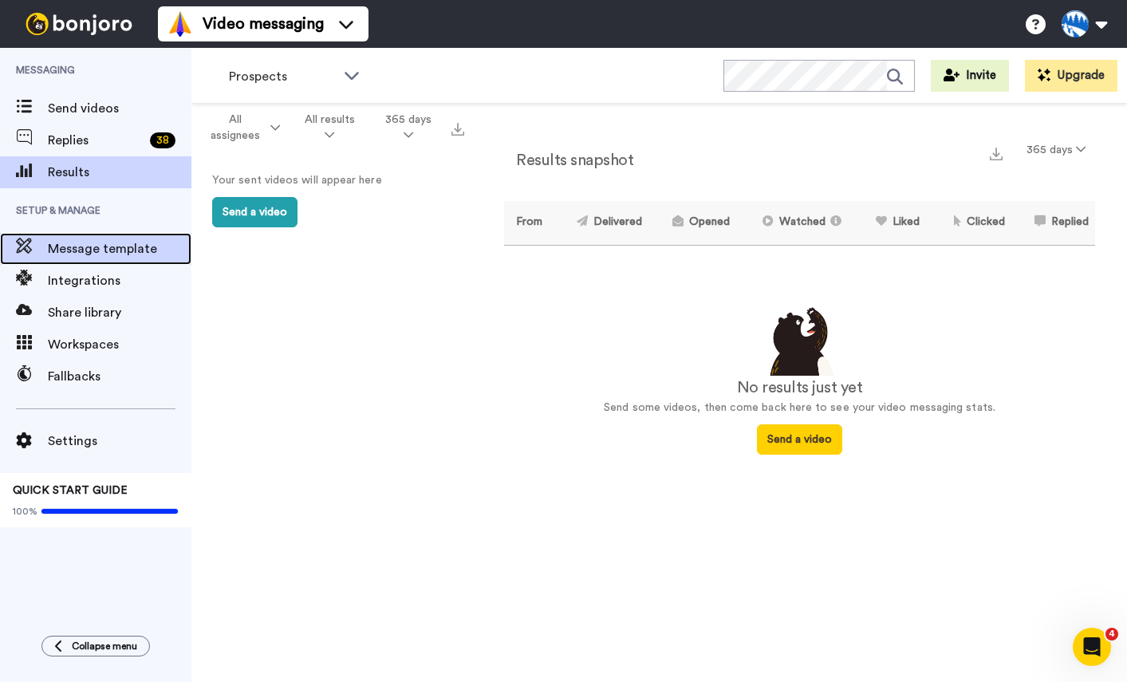
click at [26, 250] on icon at bounding box center [24, 246] width 16 height 16
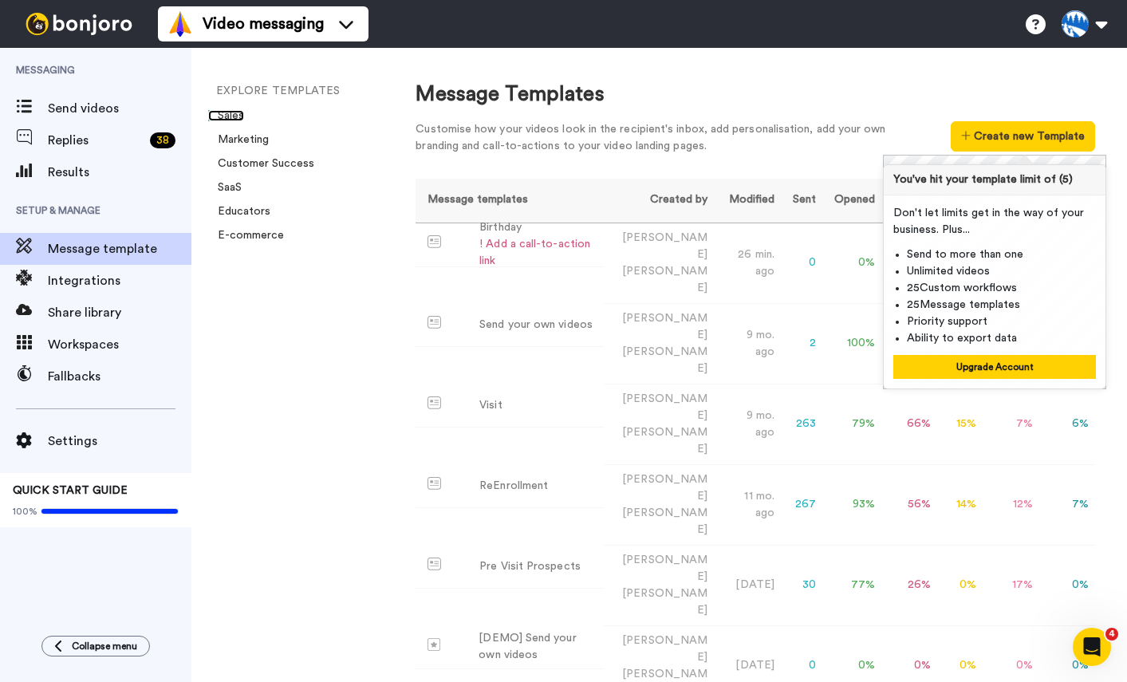
click at [235, 114] on link "Sales" at bounding box center [226, 115] width 36 height 11
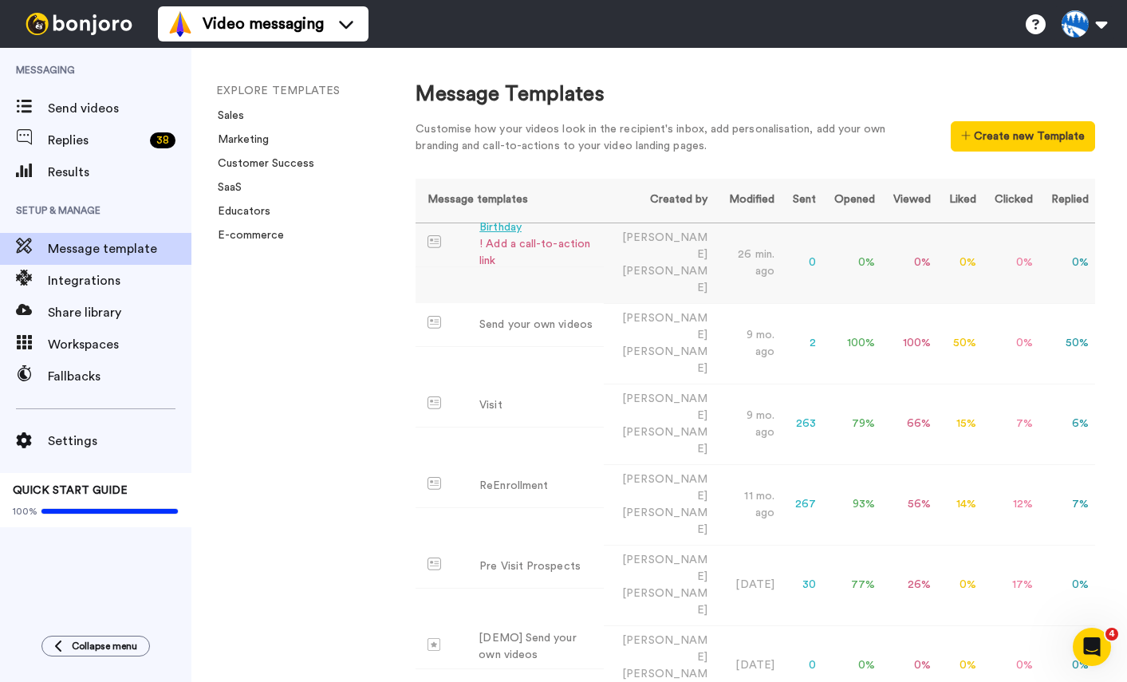
click at [525, 246] on div "! Add a call-to-action link" at bounding box center [538, 252] width 118 height 33
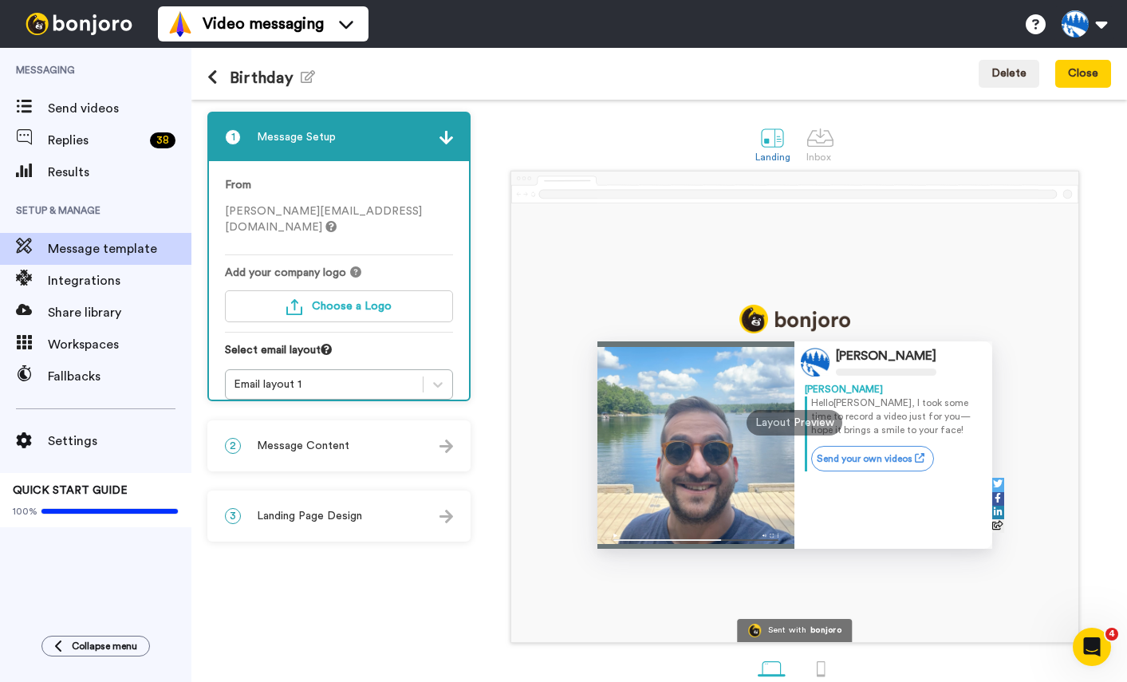
click at [317, 439] on span "Message Content" at bounding box center [303, 446] width 92 height 16
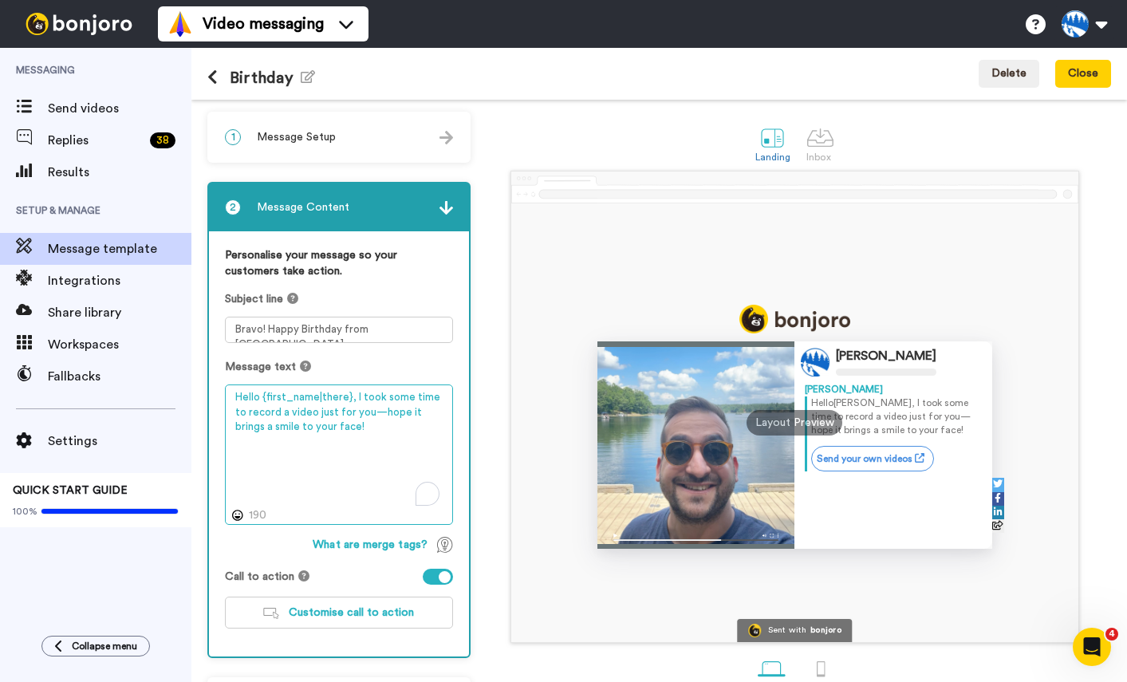
drag, startPoint x: 262, startPoint y: 399, endPoint x: 187, endPoint y: 398, distance: 75.8
click at [186, 396] on div "Messaging Send videos Replies 38 Results Setup & Manage Message template Integr…" at bounding box center [563, 365] width 1127 height 634
drag, startPoint x: 318, startPoint y: 395, endPoint x: 348, endPoint y: 398, distance: 30.5
click at [348, 398] on textarea "Bravo {first_name|there}, I took some time to record a video just for you—hope …" at bounding box center [339, 454] width 228 height 140
click at [366, 399] on textarea "Bravo {first_name|there}, I took some time to record a video just for you—hope …" at bounding box center [339, 454] width 228 height 140
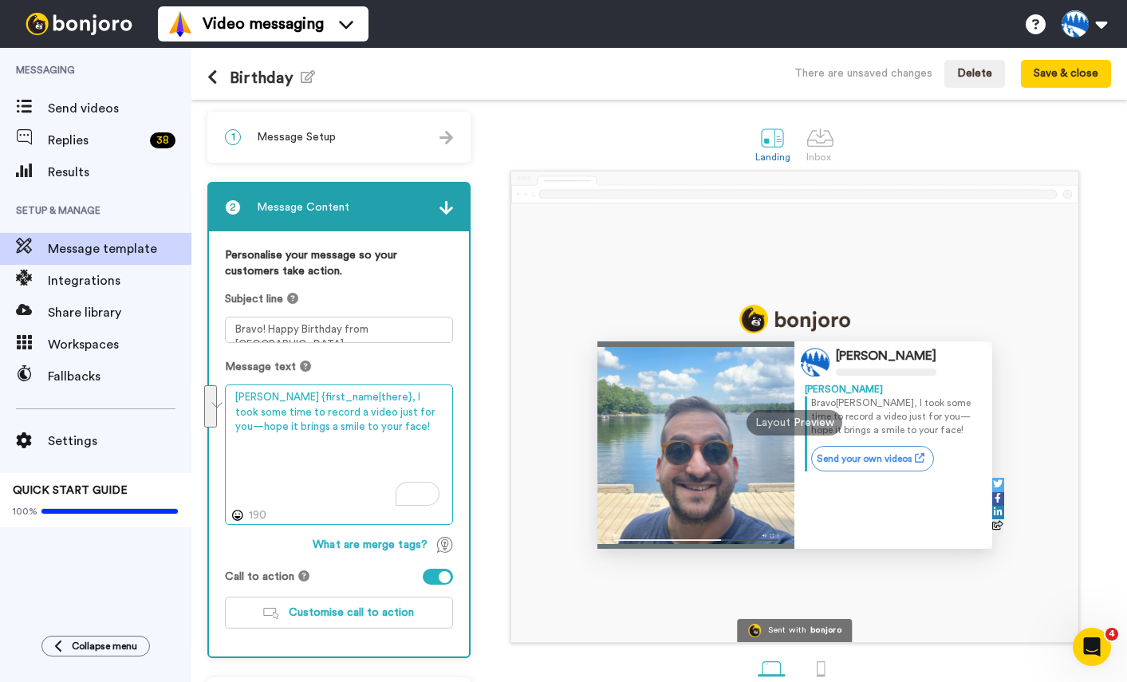
drag, startPoint x: 354, startPoint y: 397, endPoint x: 404, endPoint y: 423, distance: 56.7
click at [404, 423] on textarea "Bravo {first_name|there}, I took some time to record a video just for you—hope …" at bounding box center [339, 454] width 228 height 140
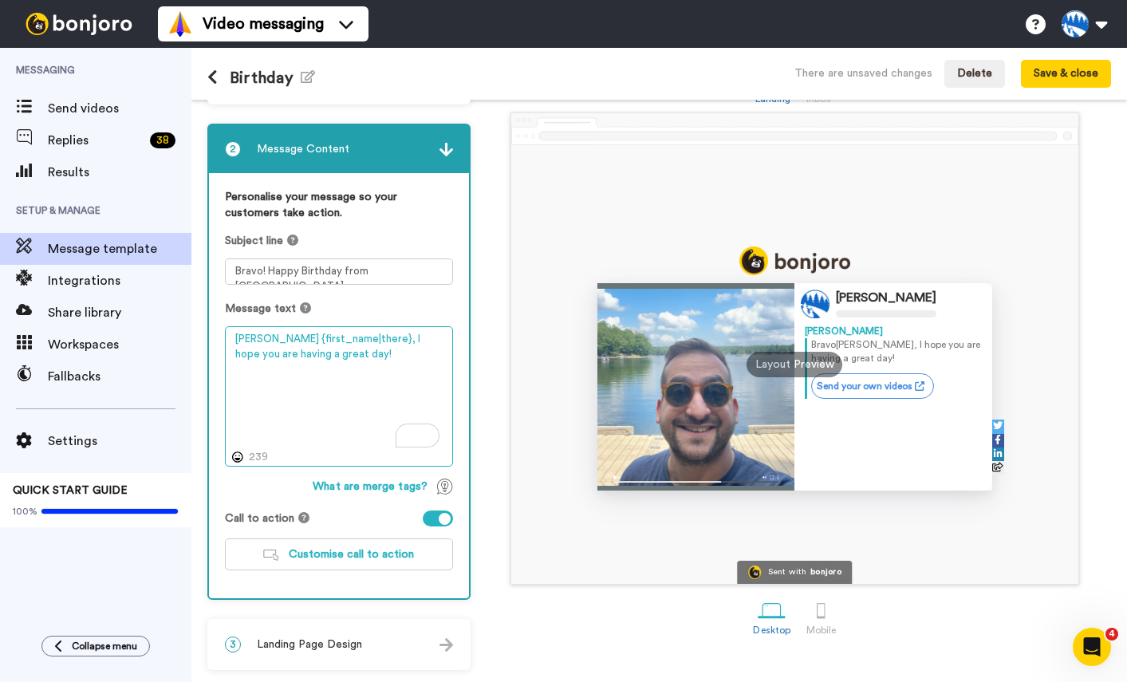
type textarea "Bravo {first_name|there}, I hope you are having a great day!"
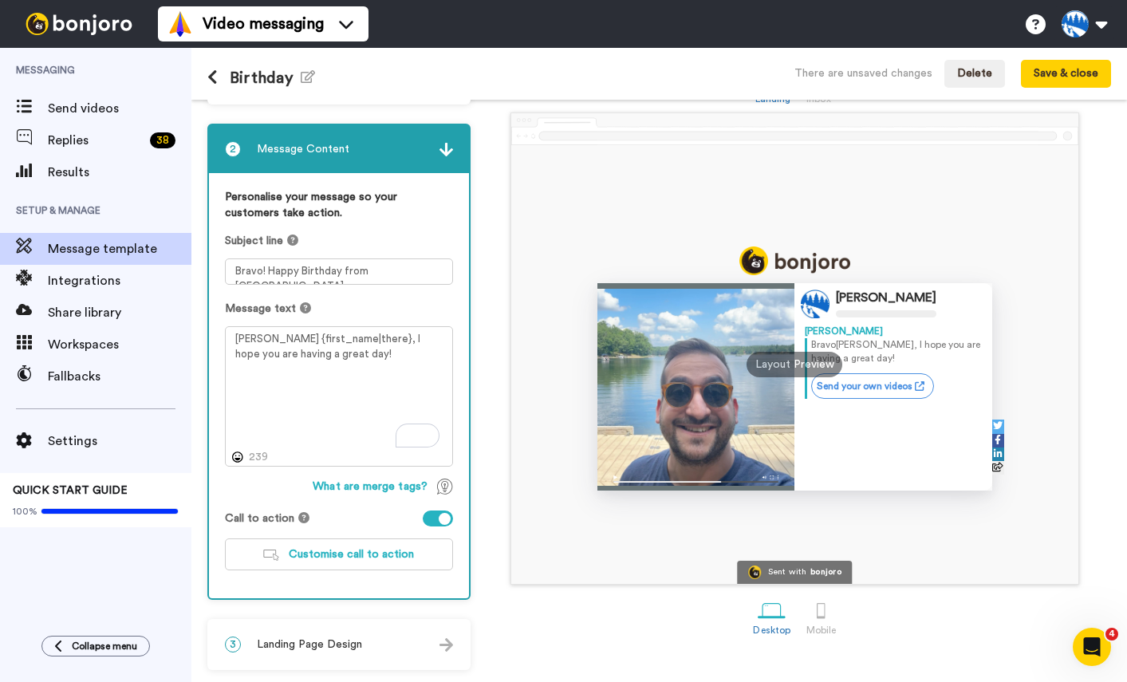
click at [345, 643] on span "Landing Page Design" at bounding box center [309, 644] width 105 height 16
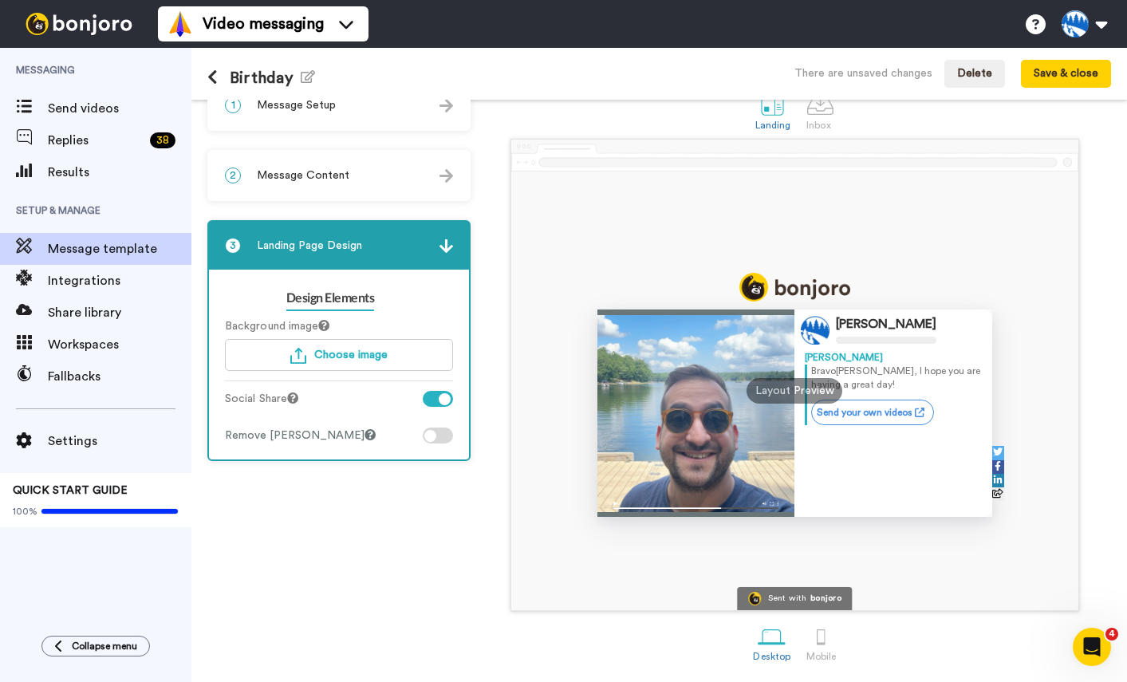
scroll to position [33, 0]
click at [1047, 69] on button "Save & close" at bounding box center [1066, 74] width 90 height 29
